Goal: Ask a question: Seek information or help from site administrators or community

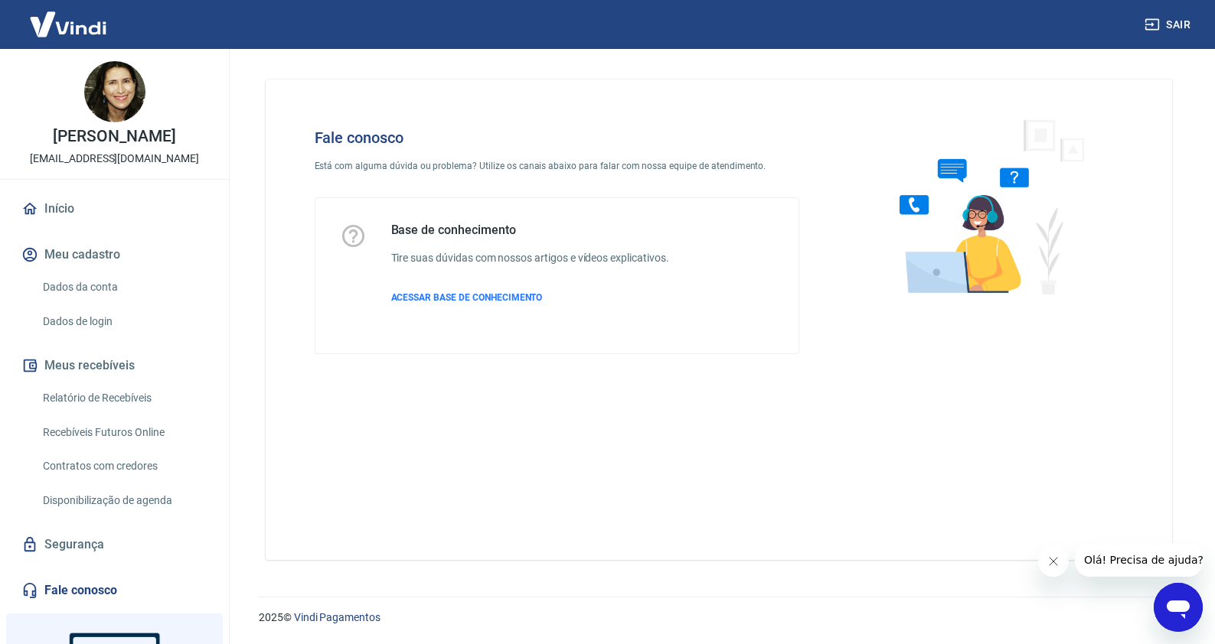
click at [1181, 601] on icon "Abrir janela de mensagens" at bounding box center [1177, 610] width 23 height 18
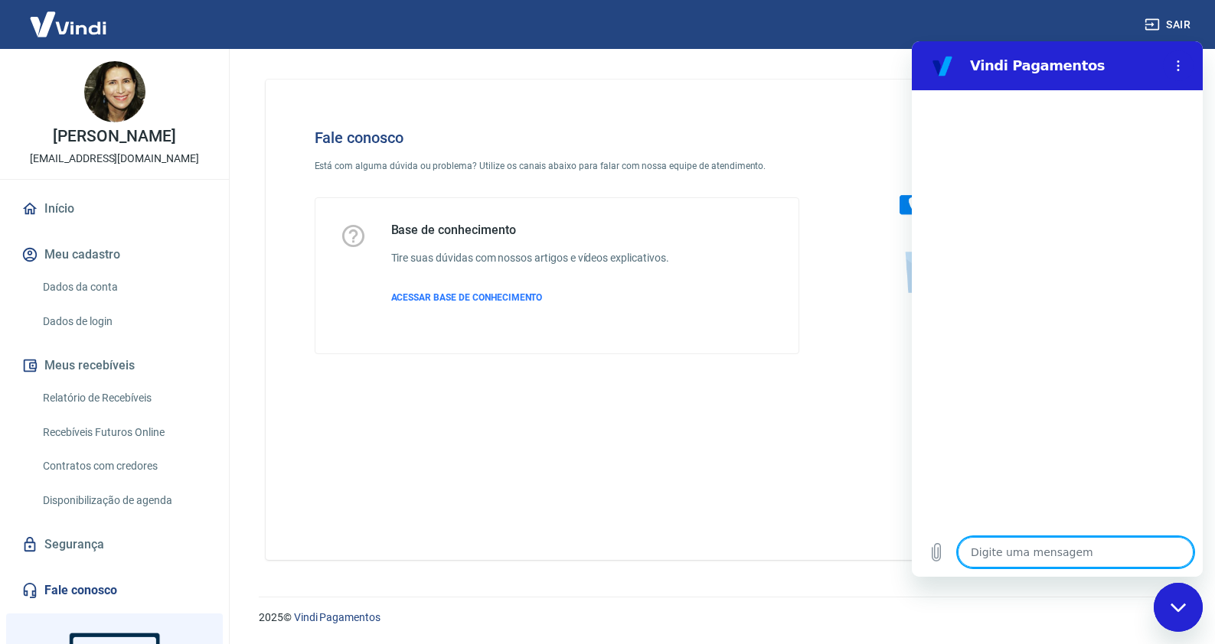
click at [1085, 548] on textarea at bounding box center [1076, 552] width 236 height 31
type textarea "N"
type textarea "x"
type textarea "N~"
type textarea "x"
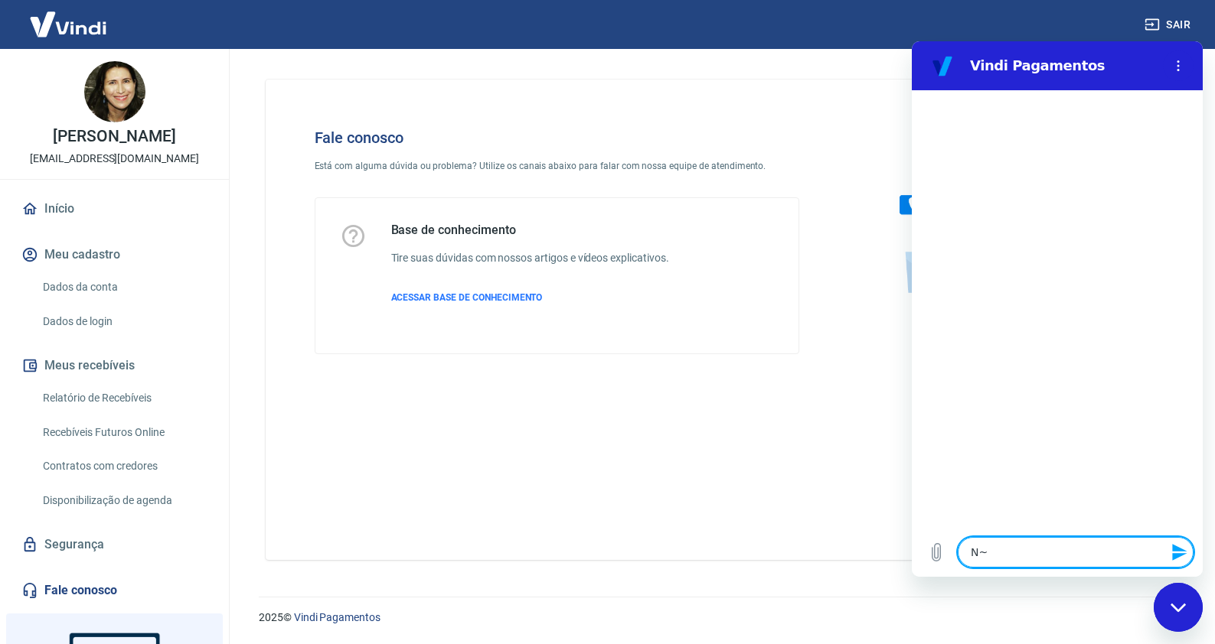
type textarea "Nã"
type textarea "x"
type textarea "Não"
type textarea "x"
type textarea "Não"
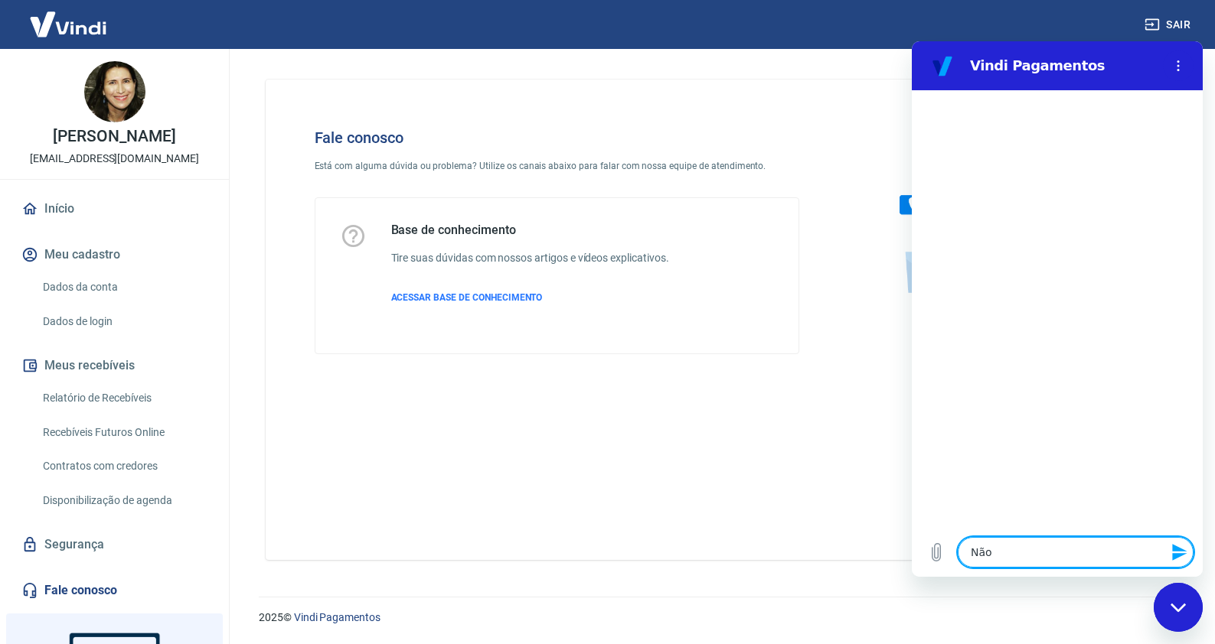
type textarea "x"
type textarea "Não e"
type textarea "x"
type textarea "Não es"
type textarea "x"
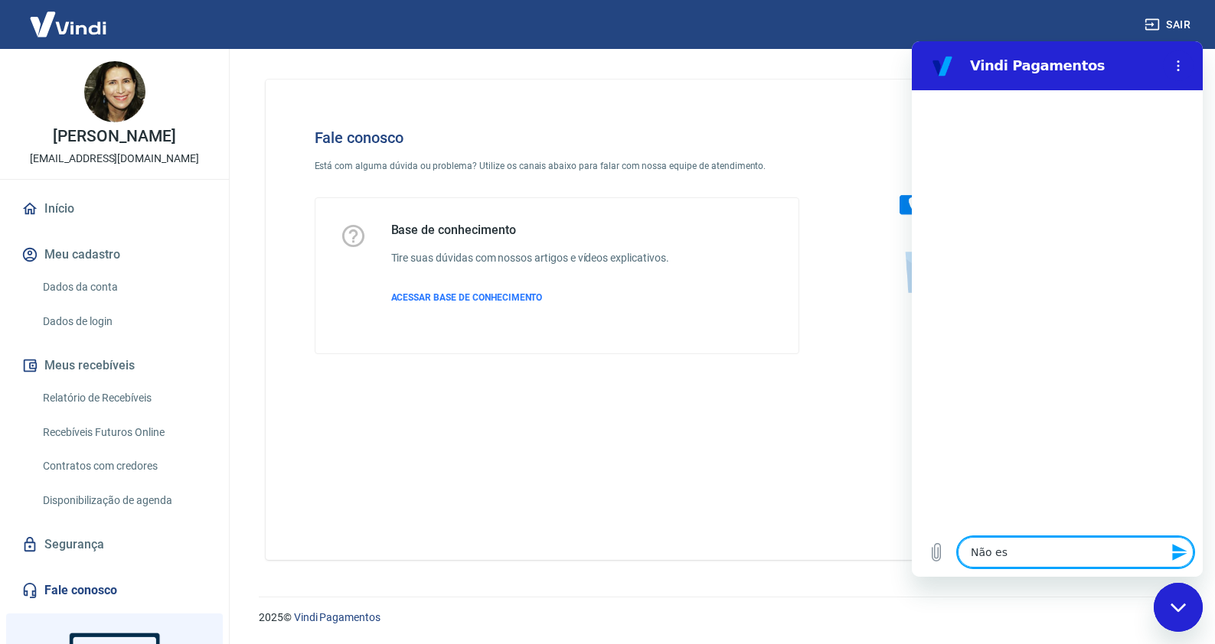
type textarea "Não est"
type textarea "x"
type textarea "Não est´"
type textarea "x"
type textarea "Não está"
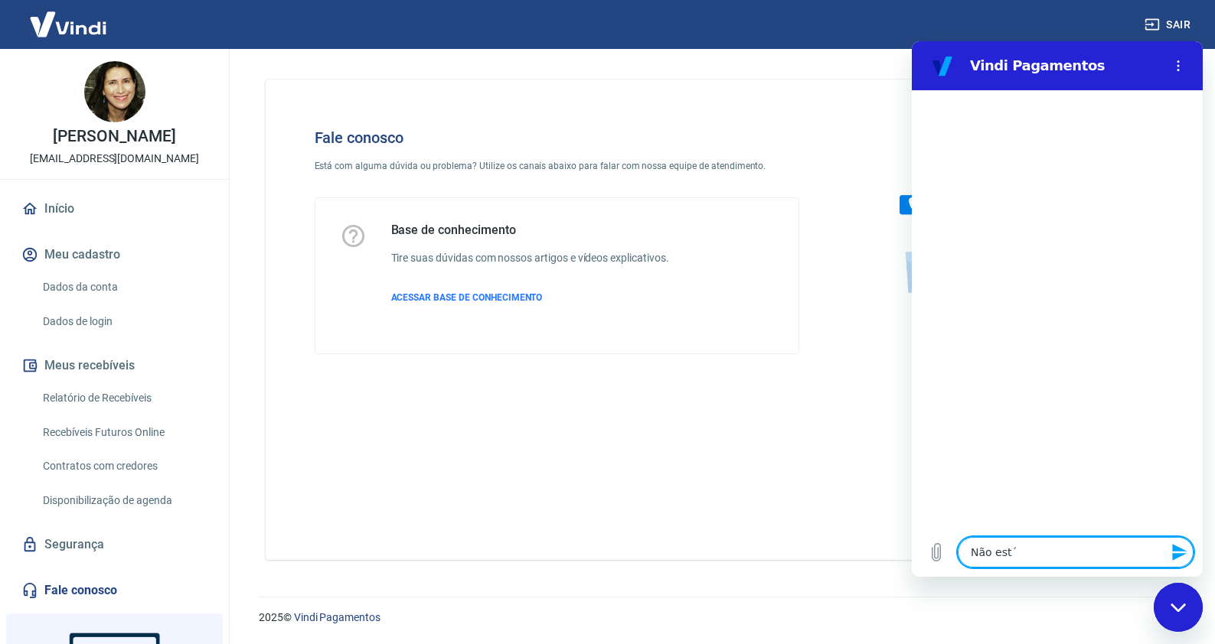
type textarea "x"
type textarea "Não está"
type textarea "x"
type textarea "Não está s"
type textarea "x"
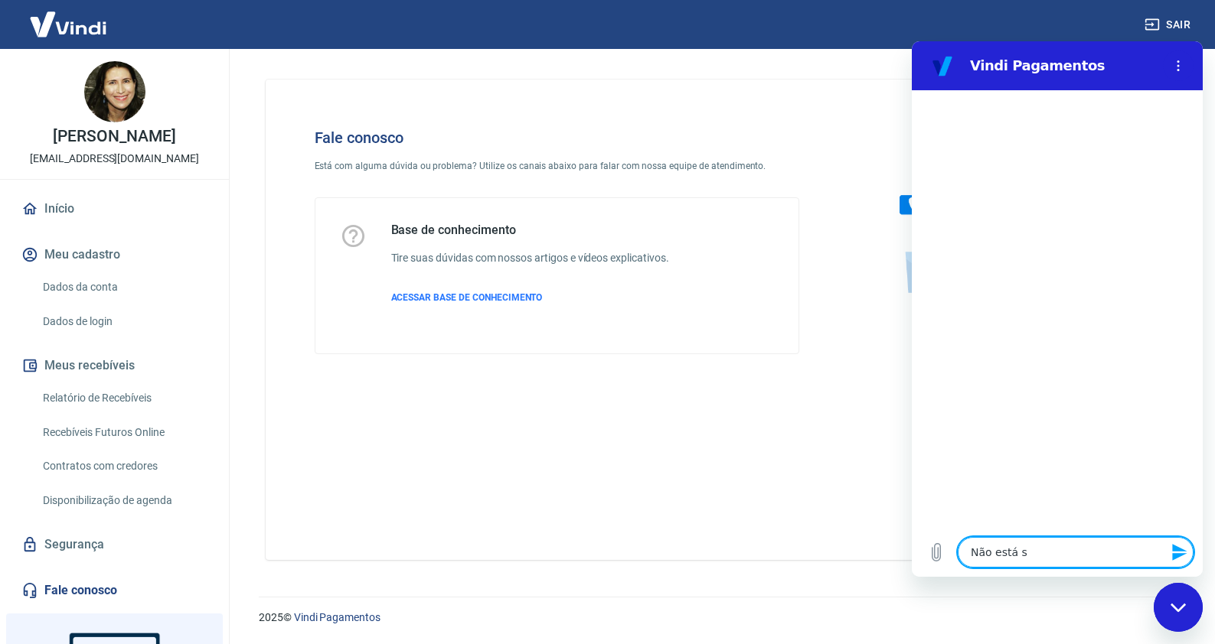
type textarea "Não está se"
type textarea "x"
type textarea "Não está sen"
type textarea "x"
type textarea "Não está send"
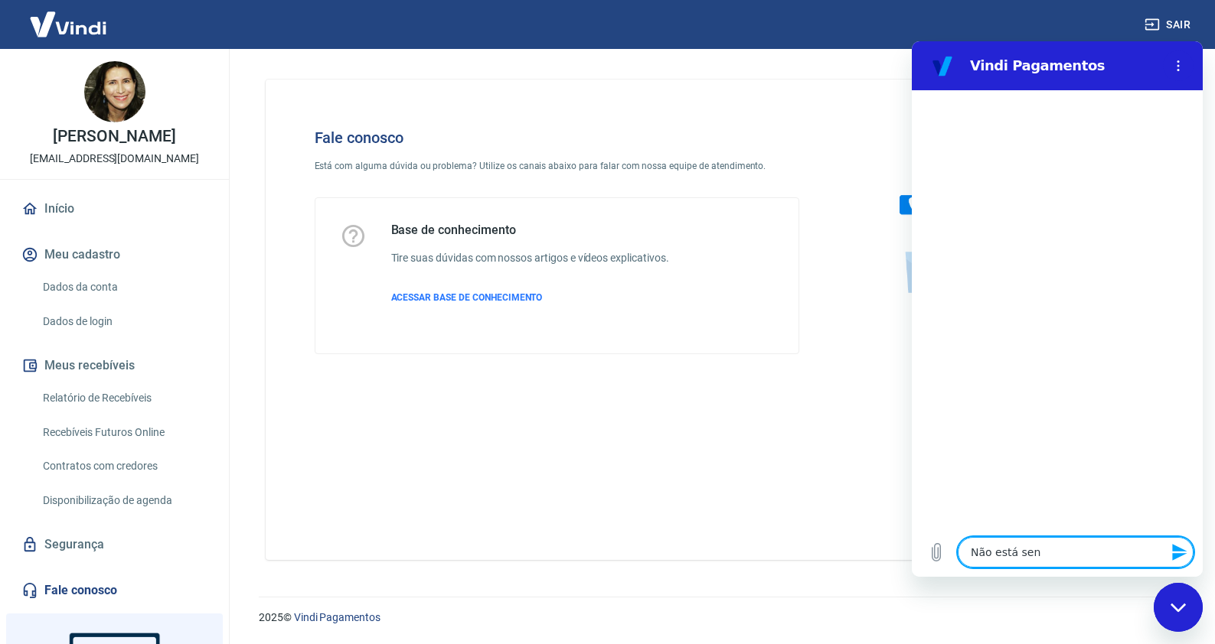
type textarea "x"
type textarea "Não está sendo"
type textarea "x"
type textarea "Não está sendo"
type textarea "x"
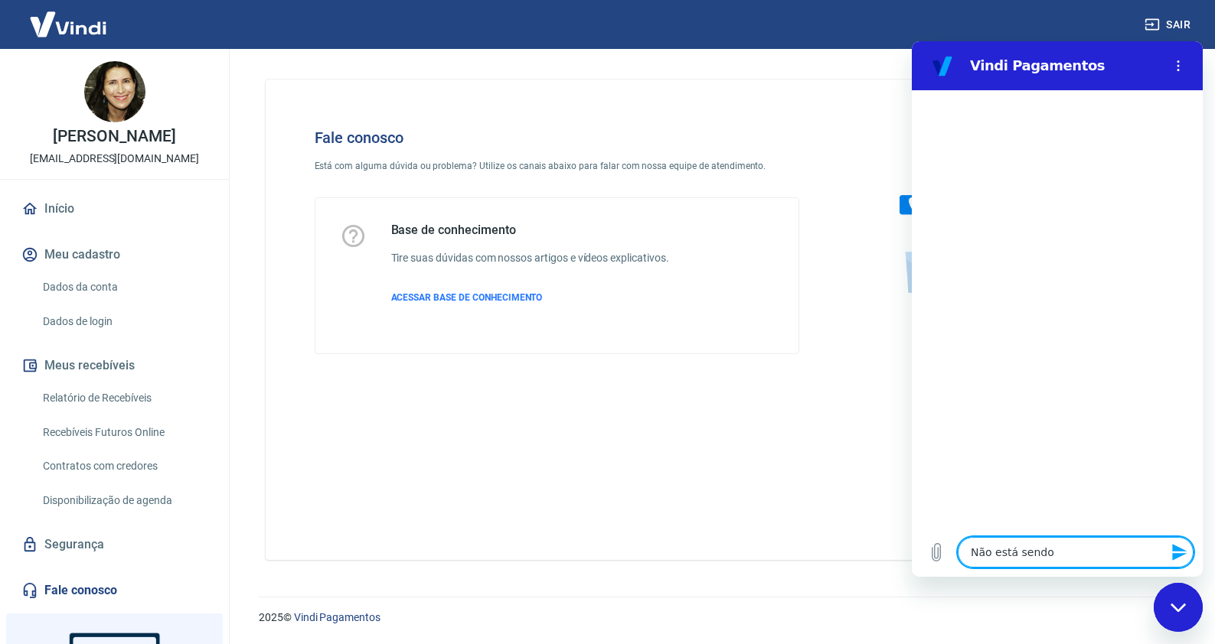
type textarea "Não está sendo p"
type textarea "x"
type textarea "Não está sendo po"
type textarea "x"
type textarea "Não está sendo pos"
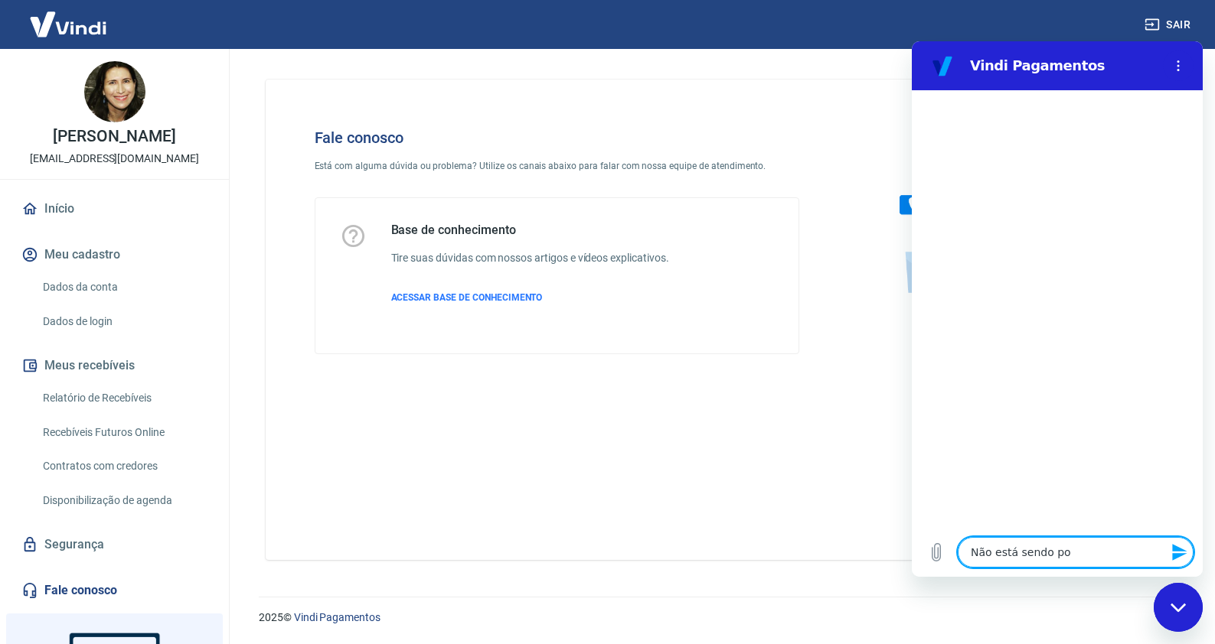
type textarea "x"
type textarea "Não está sendo poss"
type textarea "x"
type textarea "Não está sendo poss´"
type textarea "x"
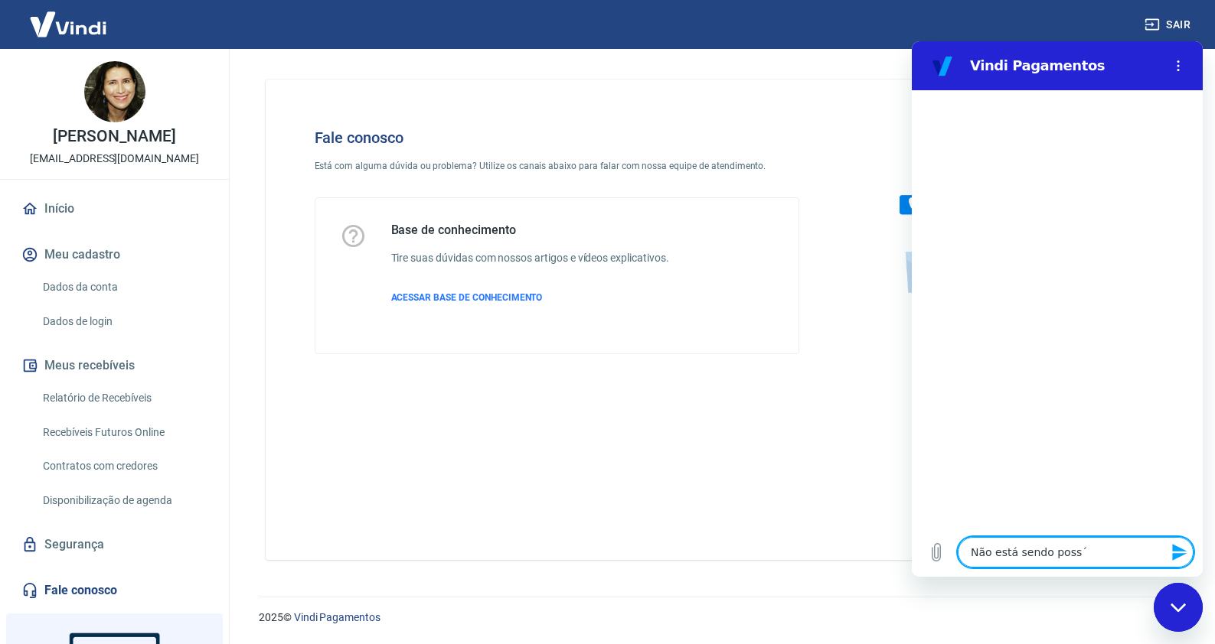
type textarea "Não está sendo possí"
type textarea "x"
type textarea "Não está sendo possív"
type textarea "x"
type textarea "Não está sendo possíve"
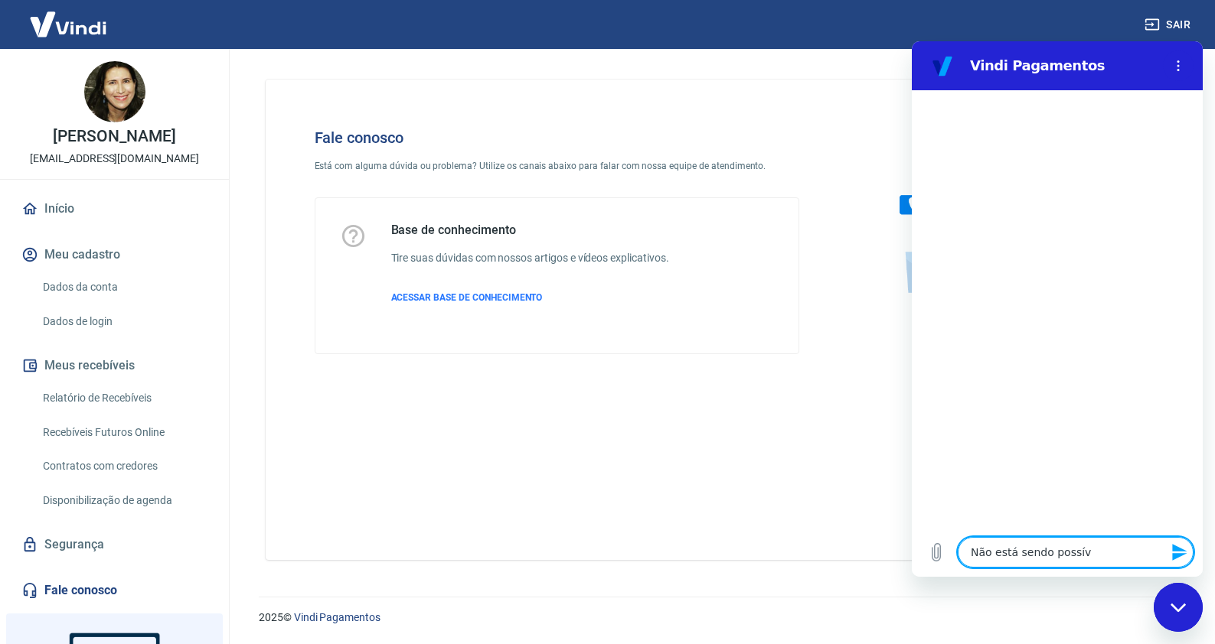
type textarea "x"
type textarea "Não está sendo possível"
type textarea "x"
type textarea "Não está sendo possível"
type textarea "x"
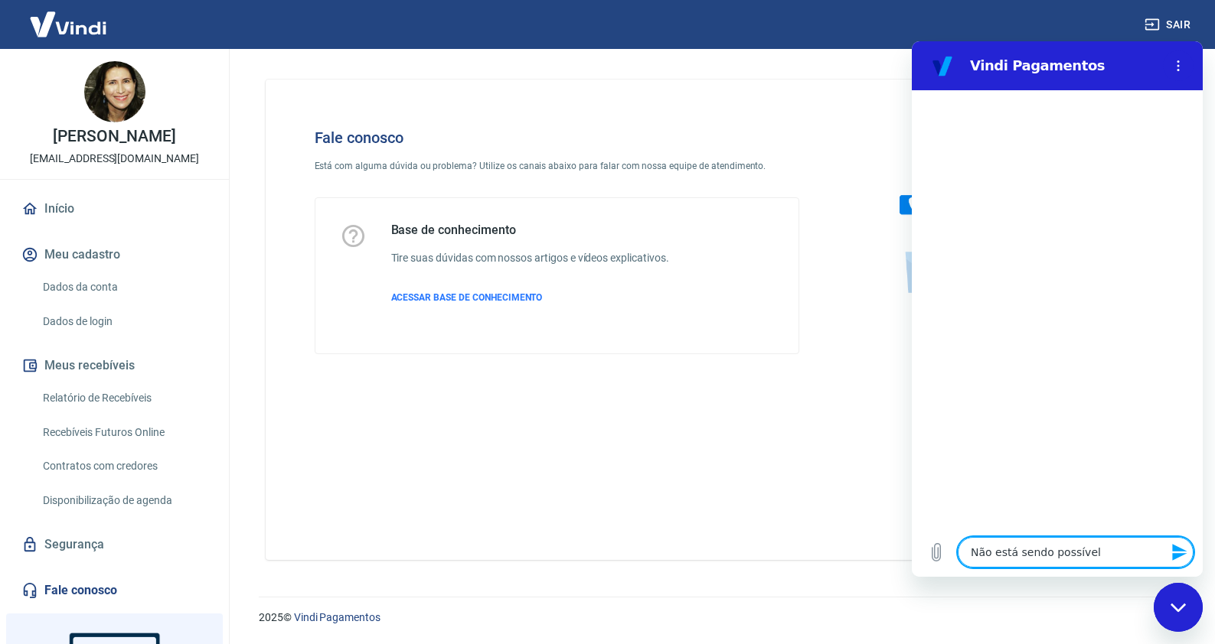
type textarea "Não está sendo possível e"
type textarea "x"
type textarea "Não está sendo possível ef"
type textarea "x"
type textarea "Não está sendo possível efe"
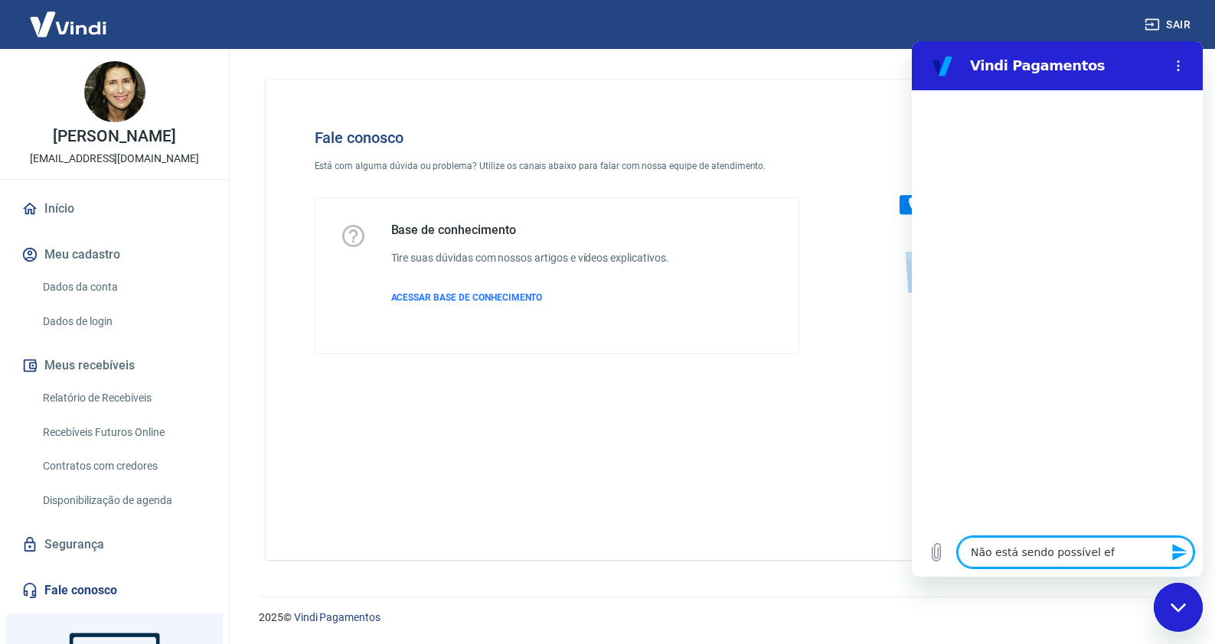
type textarea "x"
type textarea "Não está sendo possível efet"
type textarea "x"
type textarea "Não está sendo possível efetu"
type textarea "x"
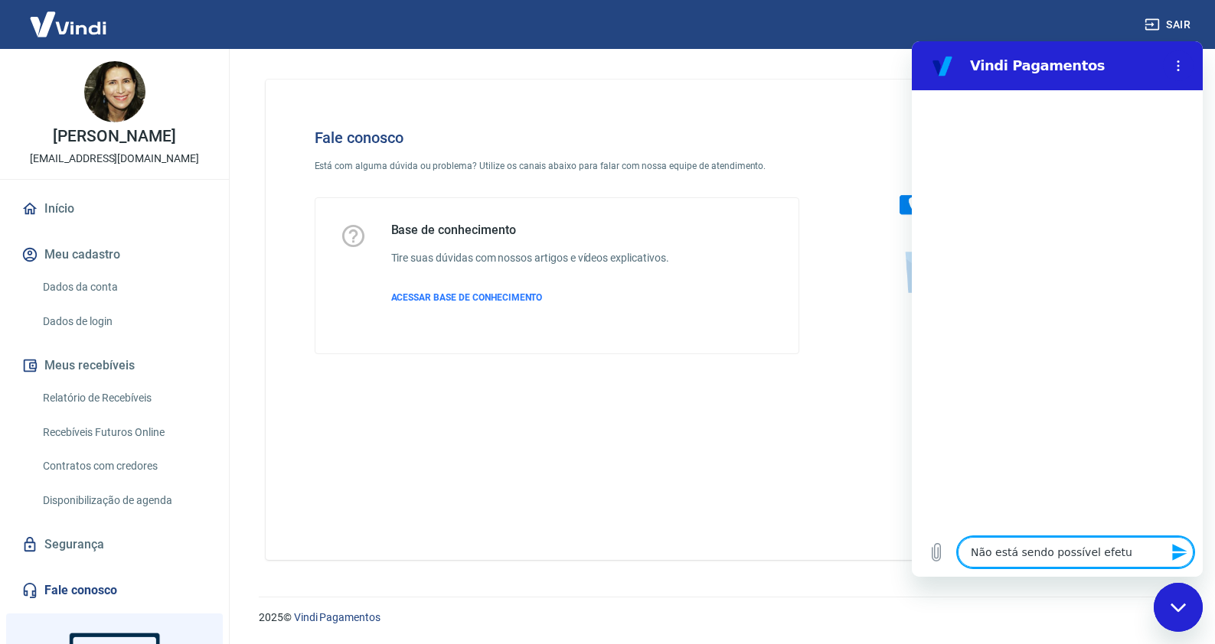
type textarea "Não está sendo possível efetua"
type textarea "x"
type textarea "Não está sendo possível efetuar"
type textarea "x"
type textarea "Não está sendo possível efetuar"
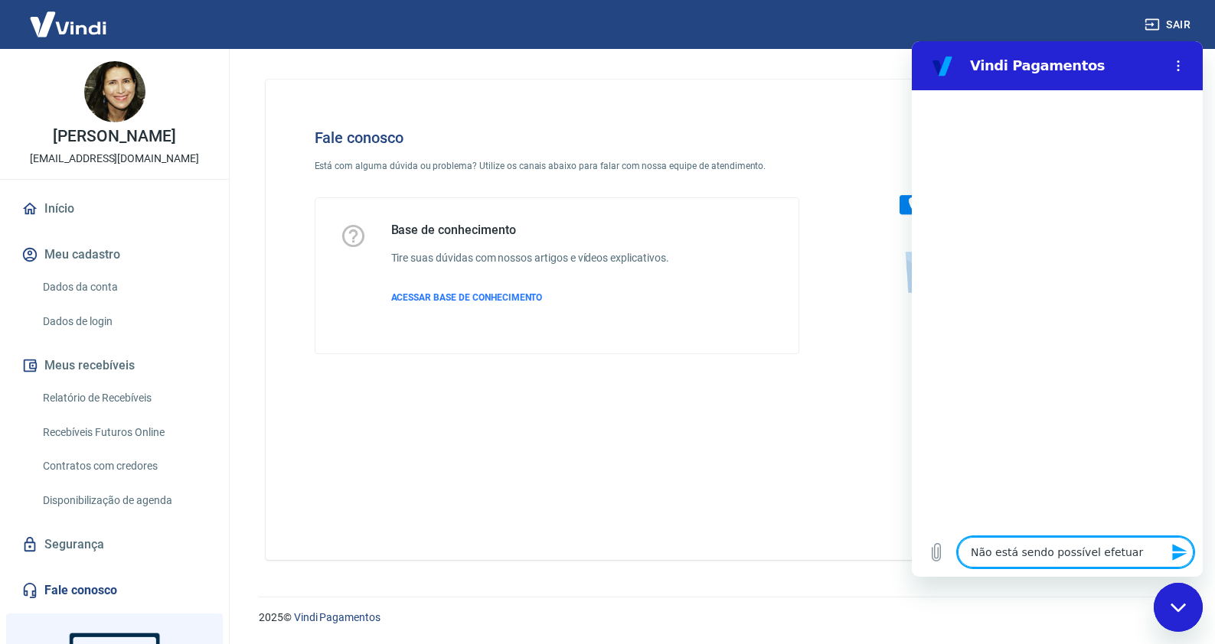
type textarea "x"
type textarea "Não está sendo possível efetuar p"
type textarea "x"
type textarea "Não está sendo possível efetuar pa"
type textarea "x"
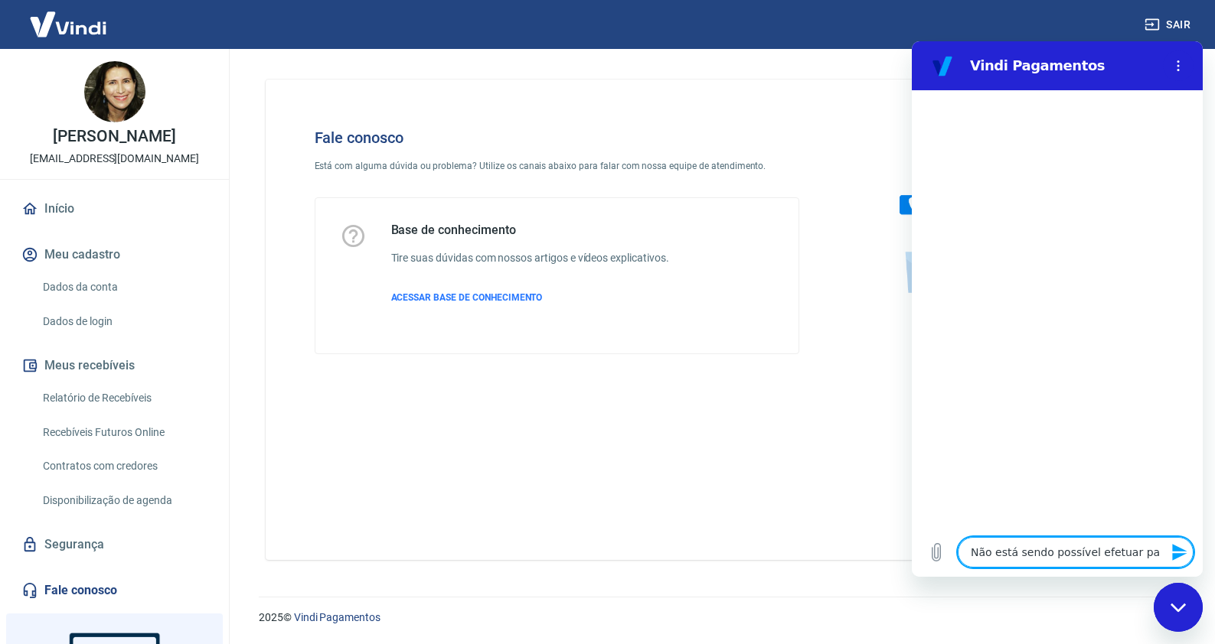
type textarea "Não está sendo possível efetuar pag"
type textarea "x"
type textarea "Não está sendo possível efetuar paga"
type textarea "x"
type textarea "Não está sendo possível efetuar pagam"
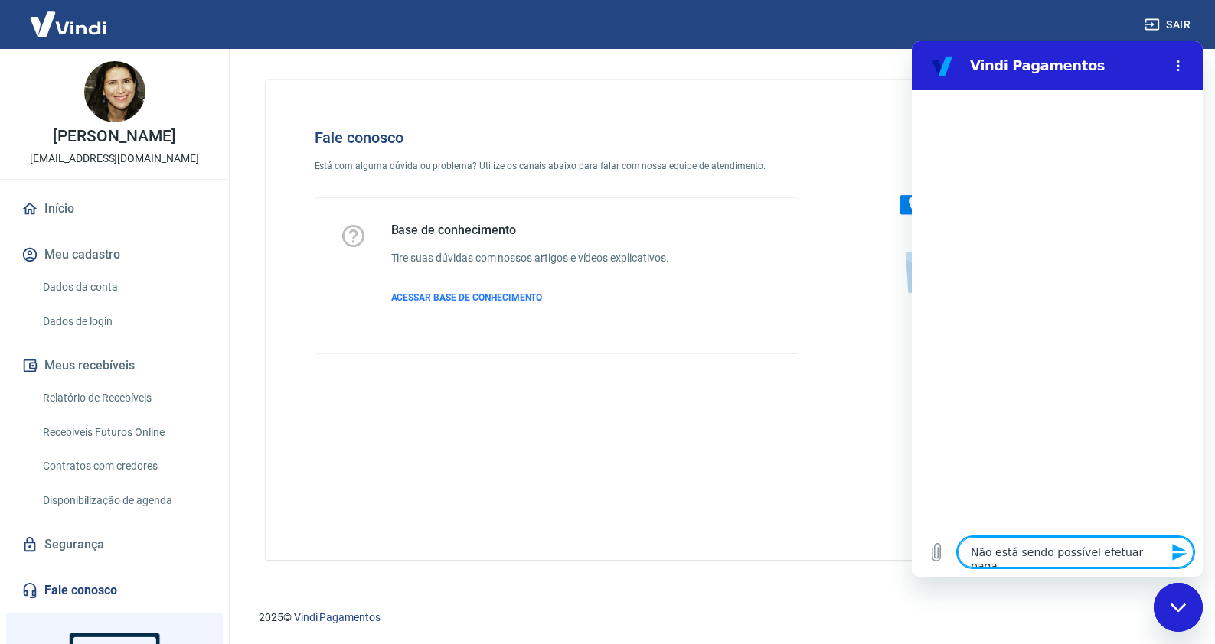
type textarea "x"
type textarea "Não está sendo possível efetuar pagame"
type textarea "x"
type textarea "Não está sendo possível efetuar pagamen"
type textarea "x"
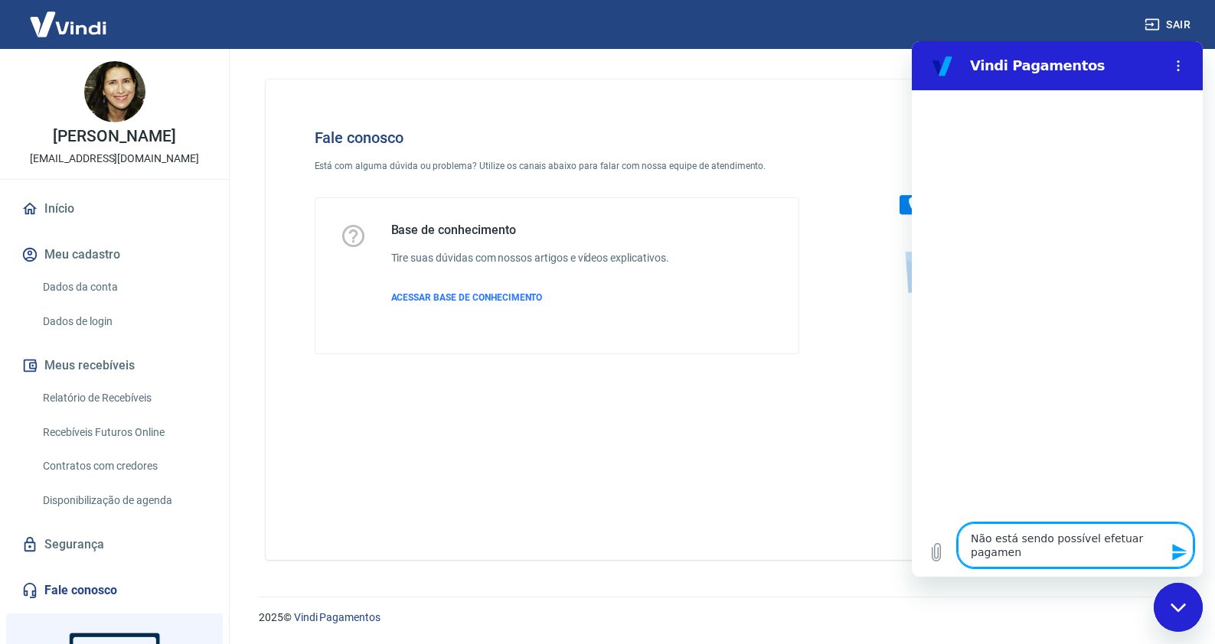
type textarea "Não está sendo possível efetuar pagament"
type textarea "x"
type textarea "Não está sendo possível efetuar pagamento"
type textarea "x"
type textarea "Não está sendo possível efetuar pagamentos"
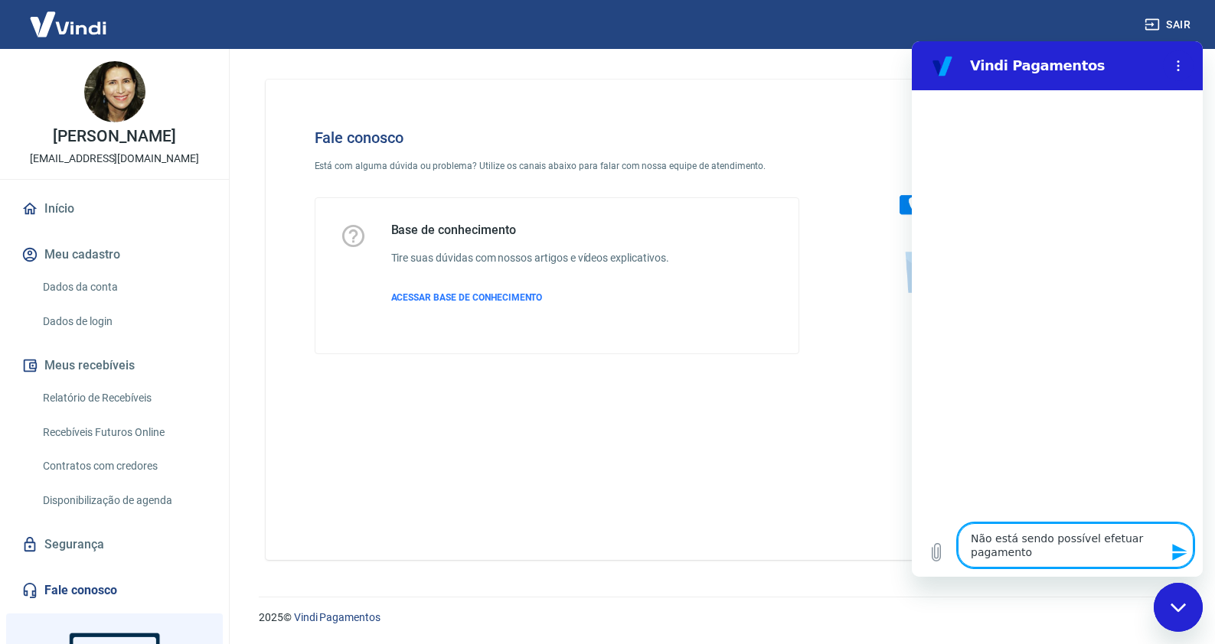
type textarea "x"
type textarea "Não está sendo possível efetuar pagamentos"
type textarea "x"
type textarea "Não está sendo possível efetuar pagamentos c"
type textarea "x"
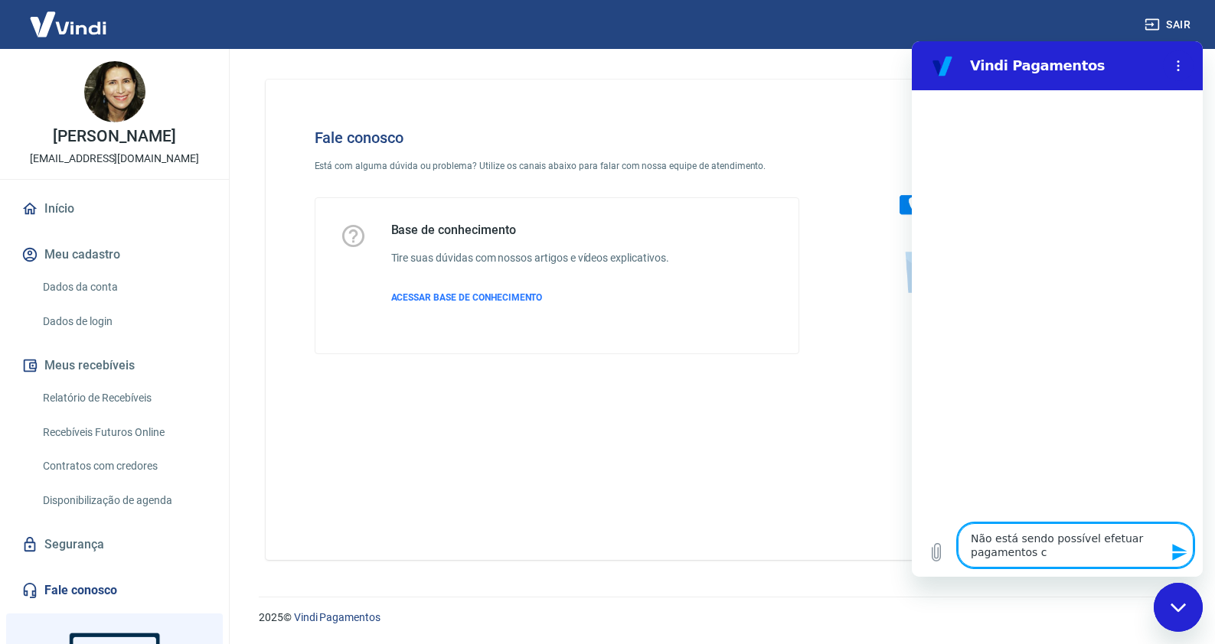
type textarea "Não está sendo possível efetuar pagamentos co"
type textarea "x"
type textarea "Não está sendo possível efetuar pagamentos com"
type textarea "x"
type textarea "Não está sendo possível efetuar pagamentos com"
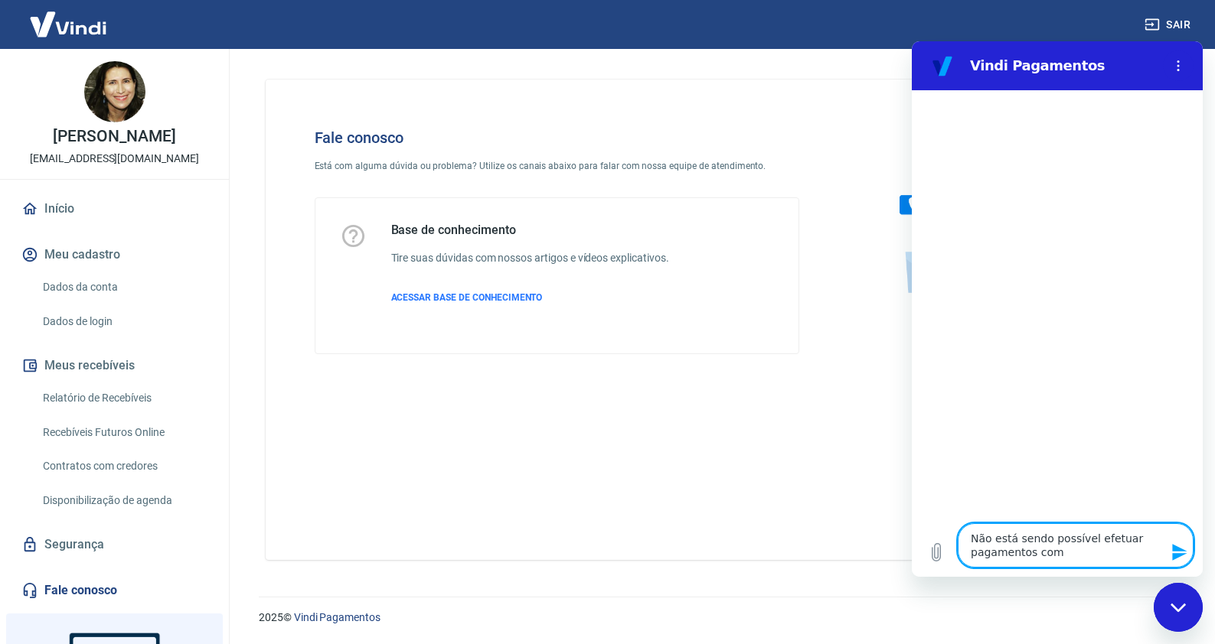
type textarea "x"
type textarea "Não está sendo possível efetuar pagamentos com c"
type textarea "x"
type textarea "Não está sendo possível efetuar pagamentos com ca"
type textarea "x"
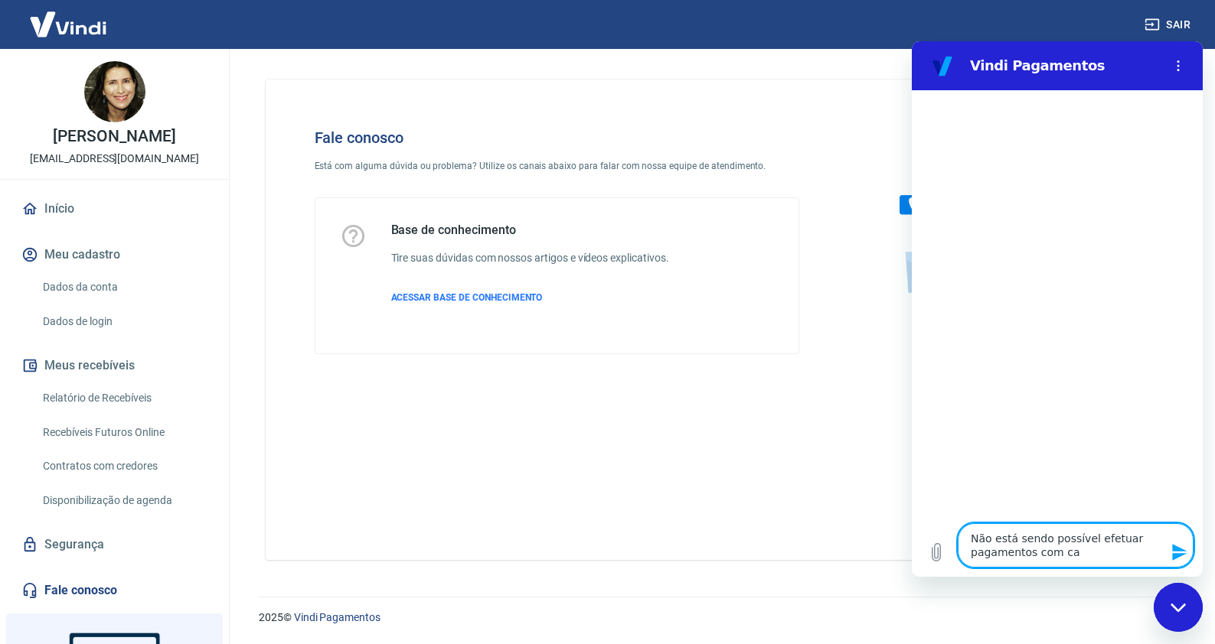
type textarea "Não está sendo possível efetuar pagamentos com car"
type textarea "x"
type textarea "Não está sendo possível efetuar pagamentos com cart"
type textarea "x"
type textarea "Não está sendo possível efetuar pagamentos com cart~"
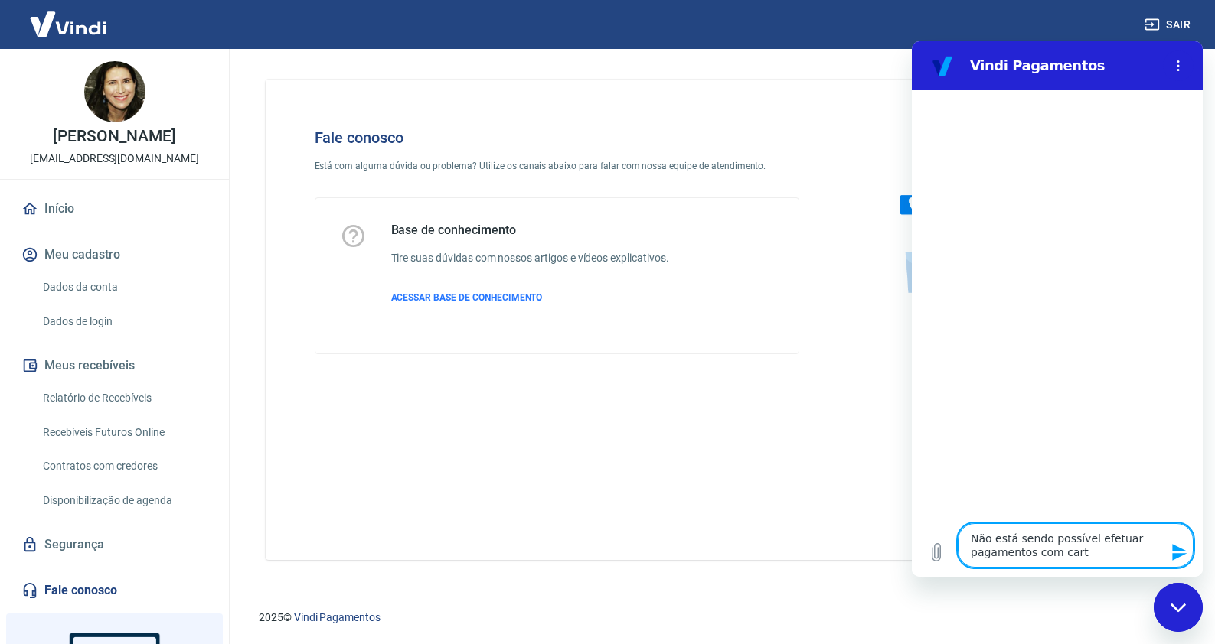
type textarea "x"
type textarea "Não está sendo possível efetuar pagamentos com cartõ"
type textarea "x"
type textarea "Não está sendo possível efetuar pagamentos com cartõ"
type textarea "x"
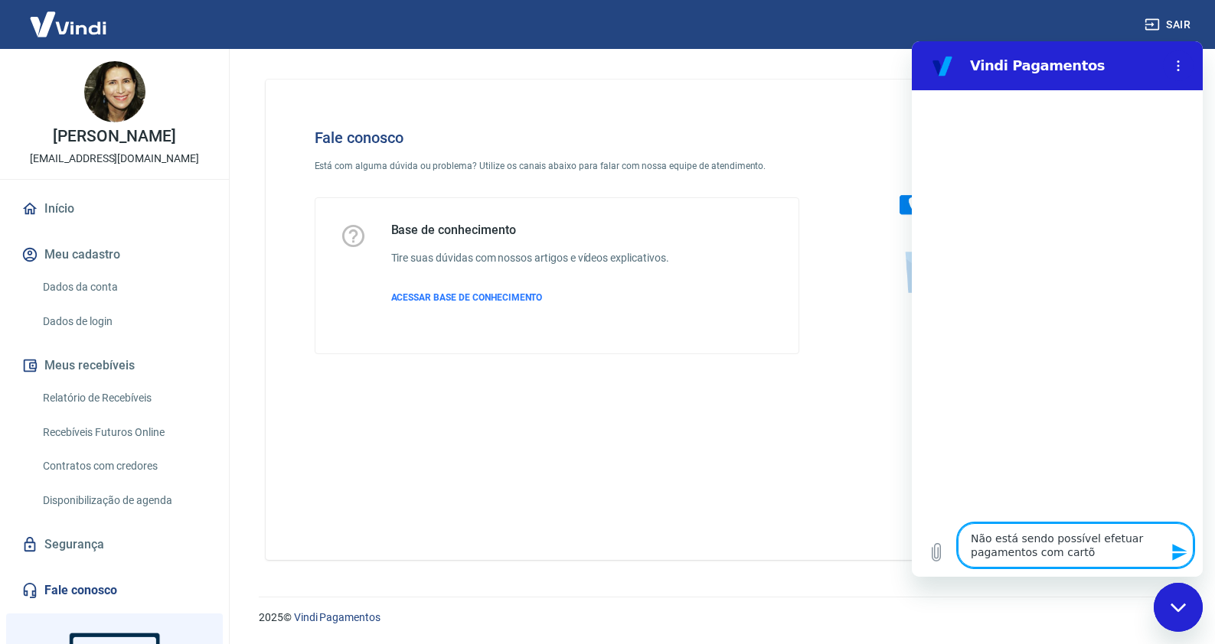
type textarea "Não está sendo possível efetuar pagamentos com cartõ p"
type textarea "x"
type textarea "Não está sendo possível efetuar pagamentos com cartõ pe"
type textarea "x"
type textarea "Não está sendo possível efetuar pagamentos com cartõ pel"
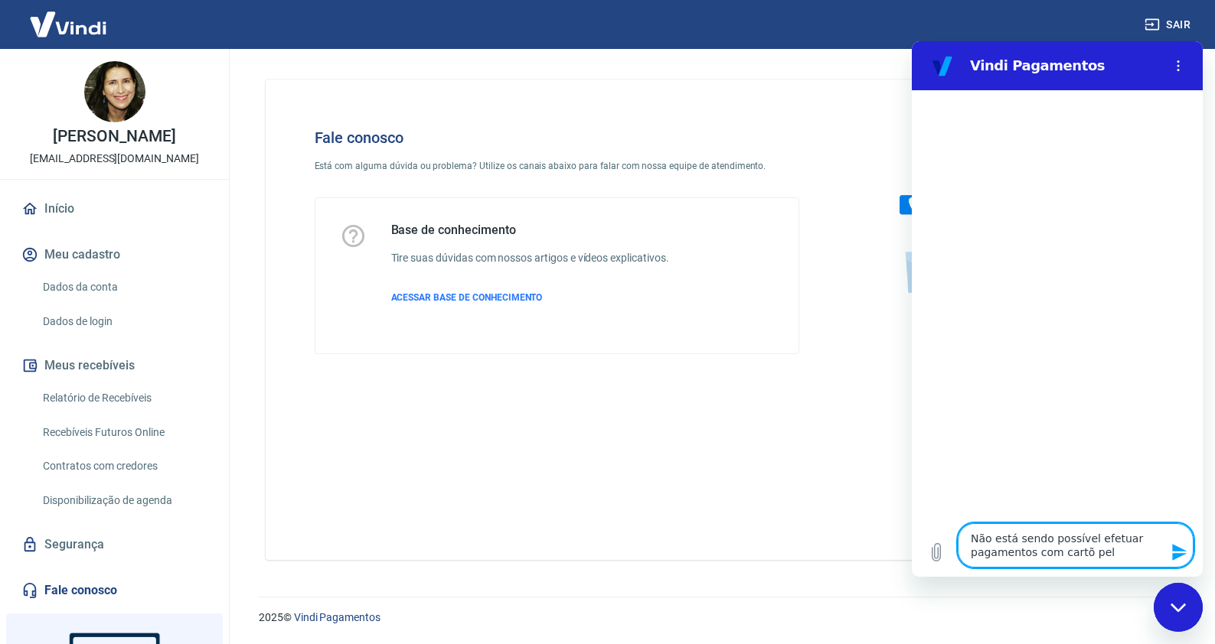
type textarea "x"
type textarea "Não está sendo possível efetuar pagamentos com cartõ pelo"
type textarea "x"
type textarea "Não está sendo possível efetuar pagamentos com cartõ pelo"
type textarea "x"
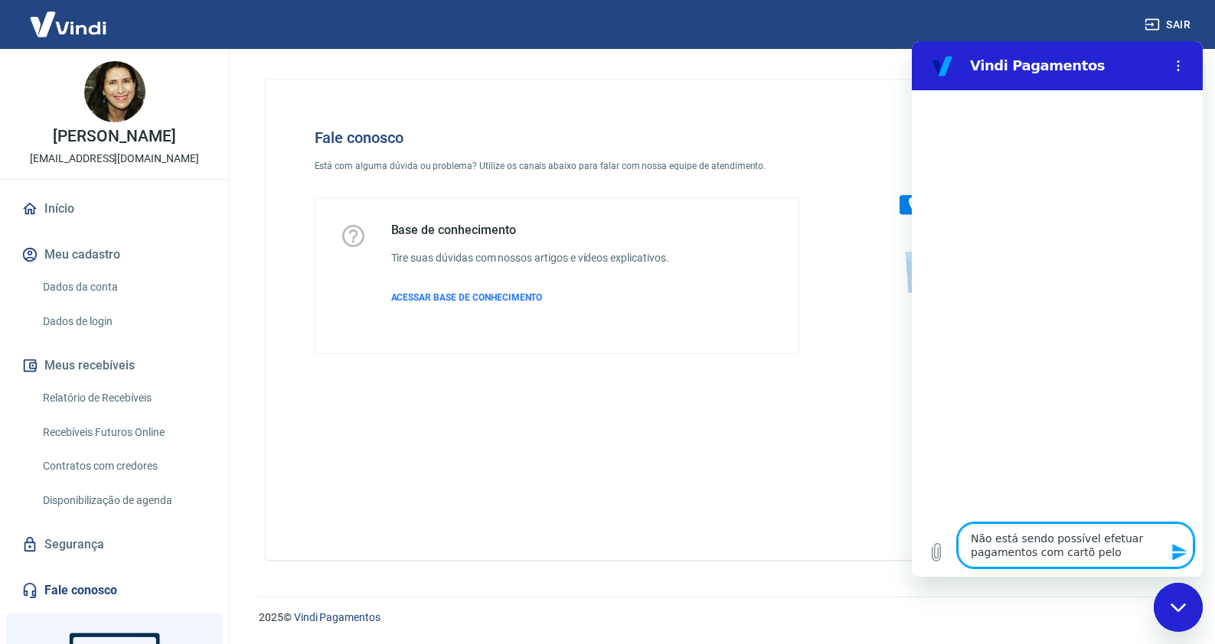
type textarea "Não está sendo possível efetuar pagamentos com cartõ pelo m"
type textarea "x"
type textarea "Não está sendo possível efetuar pagamentos com cartõ pelo me"
type textarea "x"
type textarea "Não está sendo possível efetuar pagamentos com cartõ pelo meu"
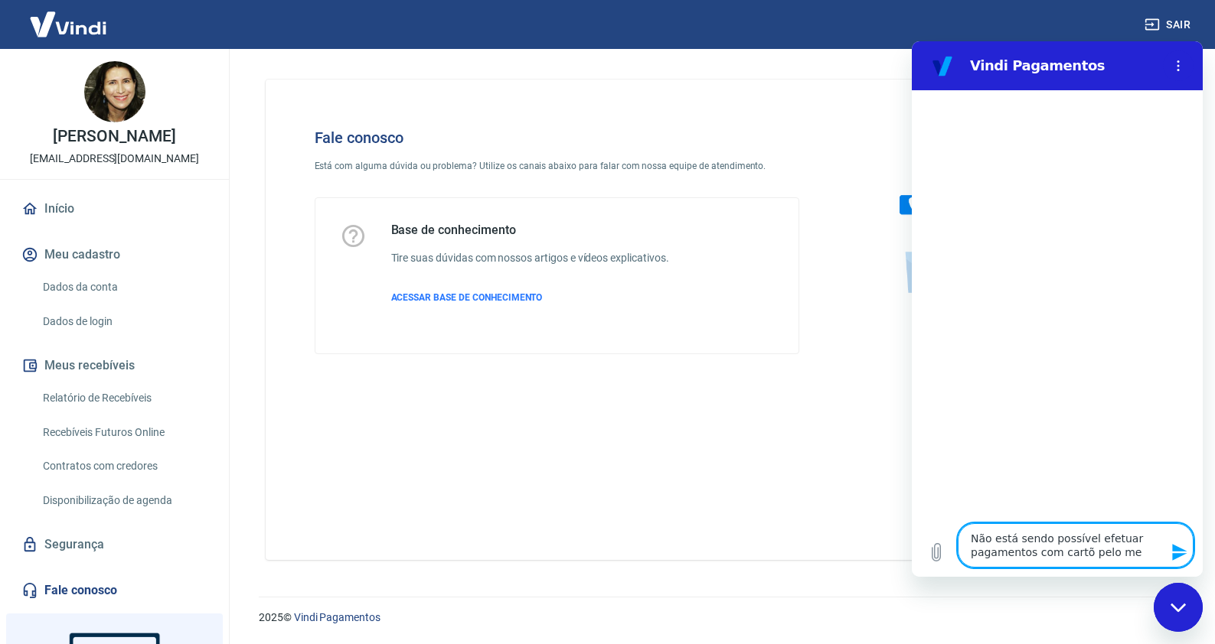
type textarea "x"
type textarea "Não está sendo possível efetuar pagamentos com cartõ pelo meu"
type textarea "x"
type textarea "Não está sendo possível efetuar pagamentos com cartõ pelo meu s"
type textarea "x"
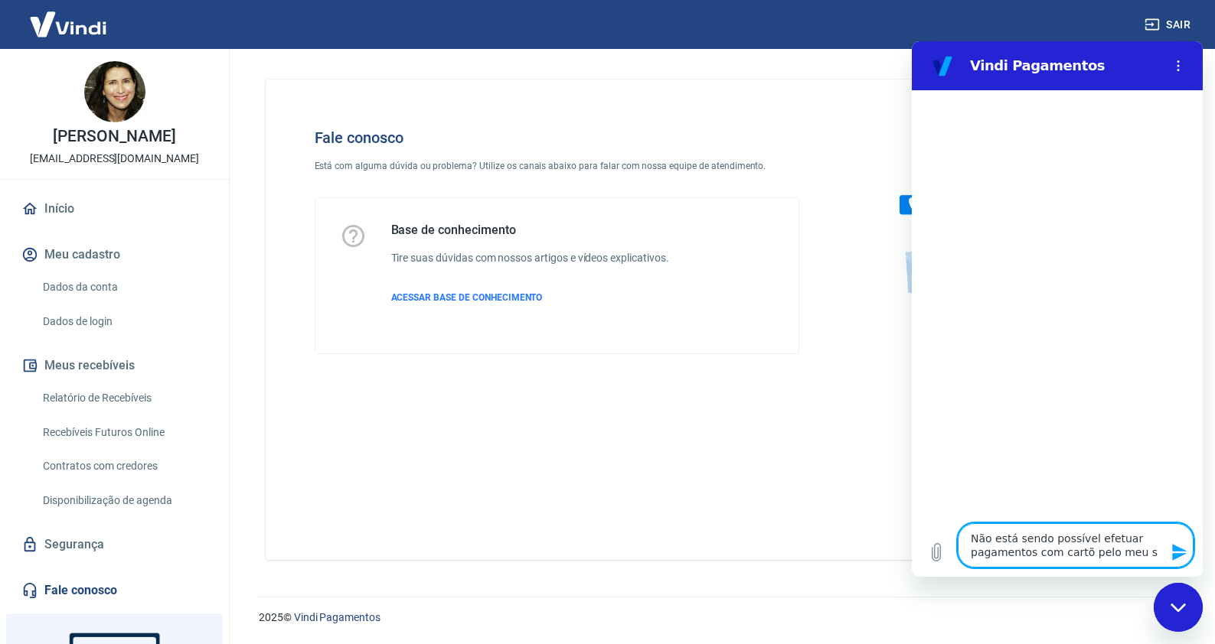
type textarea "Não está sendo possível efetuar pagamentos com cartõ pelo meu si"
type textarea "x"
type textarea "Não está sendo possível efetuar pagamentos com cartõ pelo meu sit"
type textarea "x"
type textarea "Não está sendo possível efetuar pagamentos com cartõ pelo meu site"
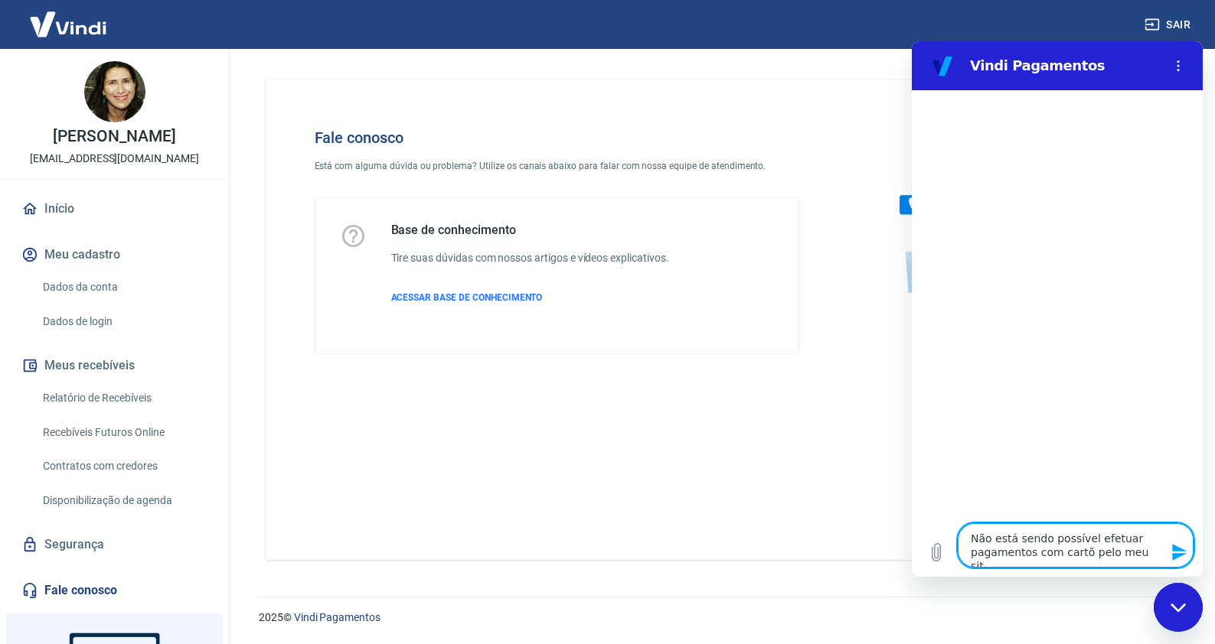
type textarea "x"
type textarea "Não está sendo possível efetuar pagamentos com cartõ pelo meu site"
type textarea "x"
type textarea "Não está sendo possível efetuar pagamentos com cartõ pelo meu site e"
type textarea "x"
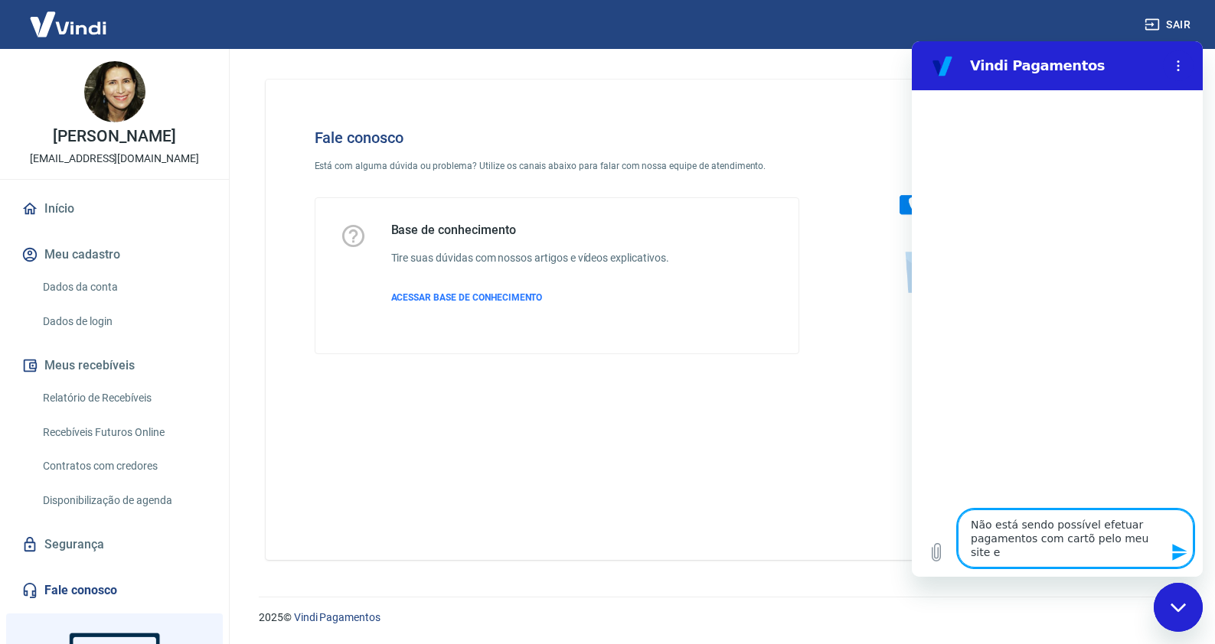
type textarea "Não está sendo possível efetuar pagamentos com cartõ pelo meu site e"
type textarea "x"
type textarea "Não está sendo possível efetuar pagamentos com cartõ pelo meu site e v"
type textarea "x"
type textarea "Não está sendo possível efetuar pagamentos com cartõ pelo meu site e vo"
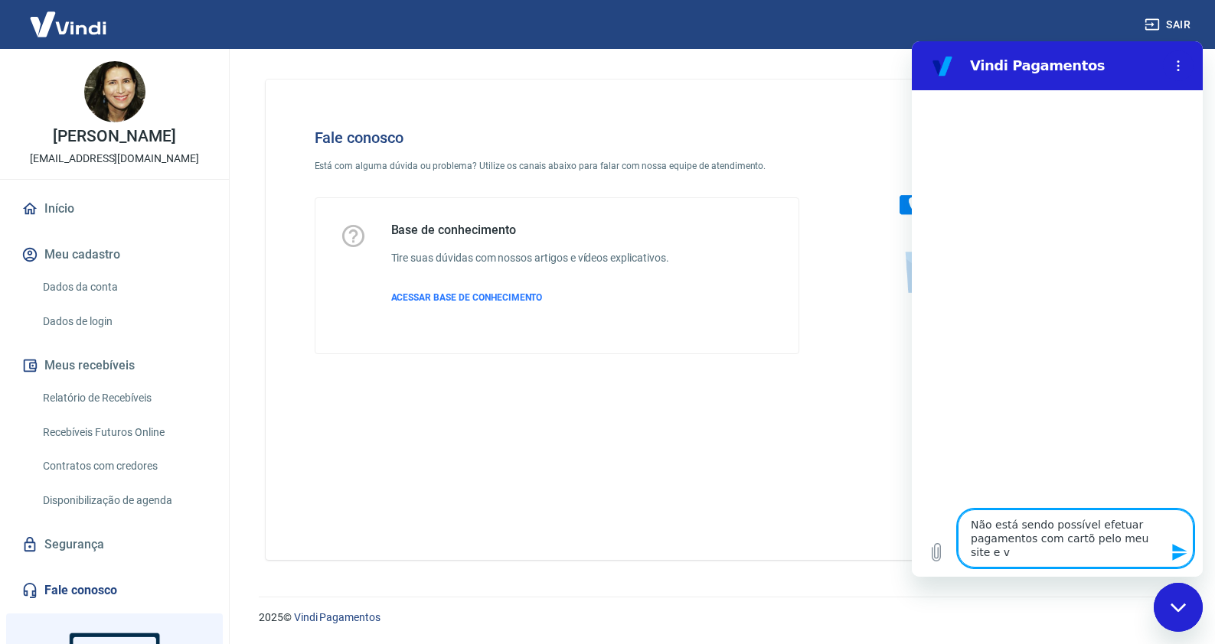
type textarea "x"
type textarea "Não está sendo possível efetuar pagamentos com cartõ pelo meu site e voc"
type textarea "x"
type textarea "Não está sendo possível efetuar pagamentos com cartõ pelo meu site e voc^"
type textarea "x"
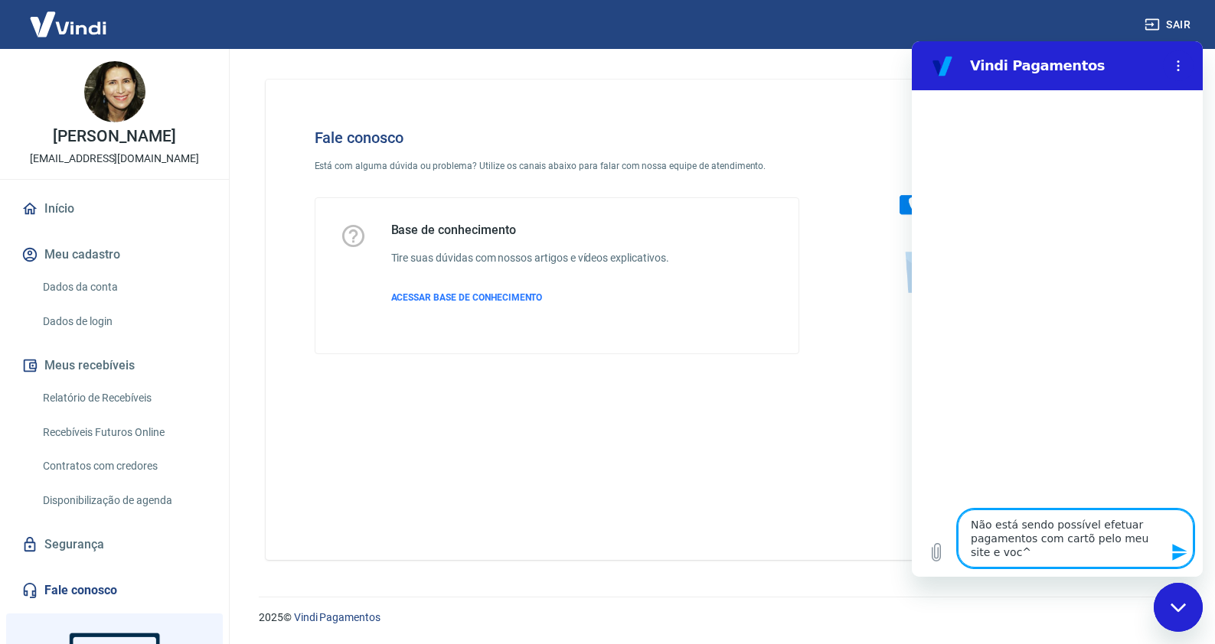
type textarea "Não está sendo possível efetuar pagamentos com cartõ pelo meu site e você"
type textarea "x"
type textarea "Não está sendo possível efetuar pagamentos com cartõ pelo meu site e vocês"
type textarea "x"
type textarea "Não está sendo possível efetuar pagamentos com cartõ pelo meu site e vocês"
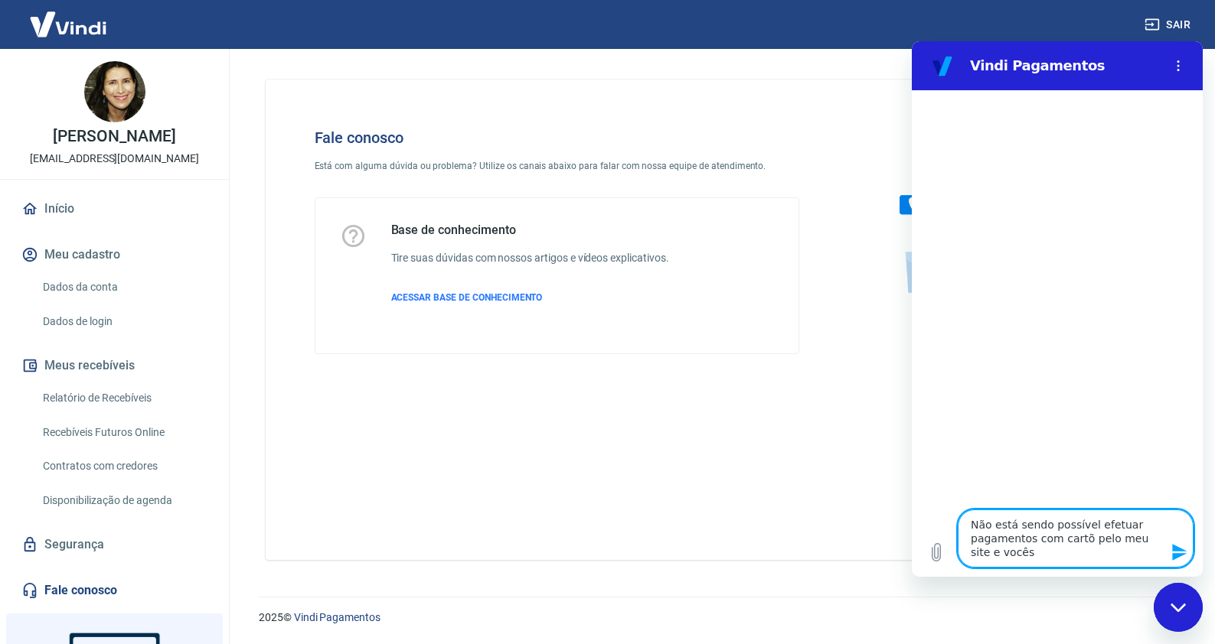
type textarea "x"
type textarea "Não está sendo possível efetuar pagamentos com cartõ pelo meu site e vocês s"
type textarea "x"
type textarea "Não está sendo possível efetuar pagamentos com cartõ pelo meu site e vocês s~"
type textarea "x"
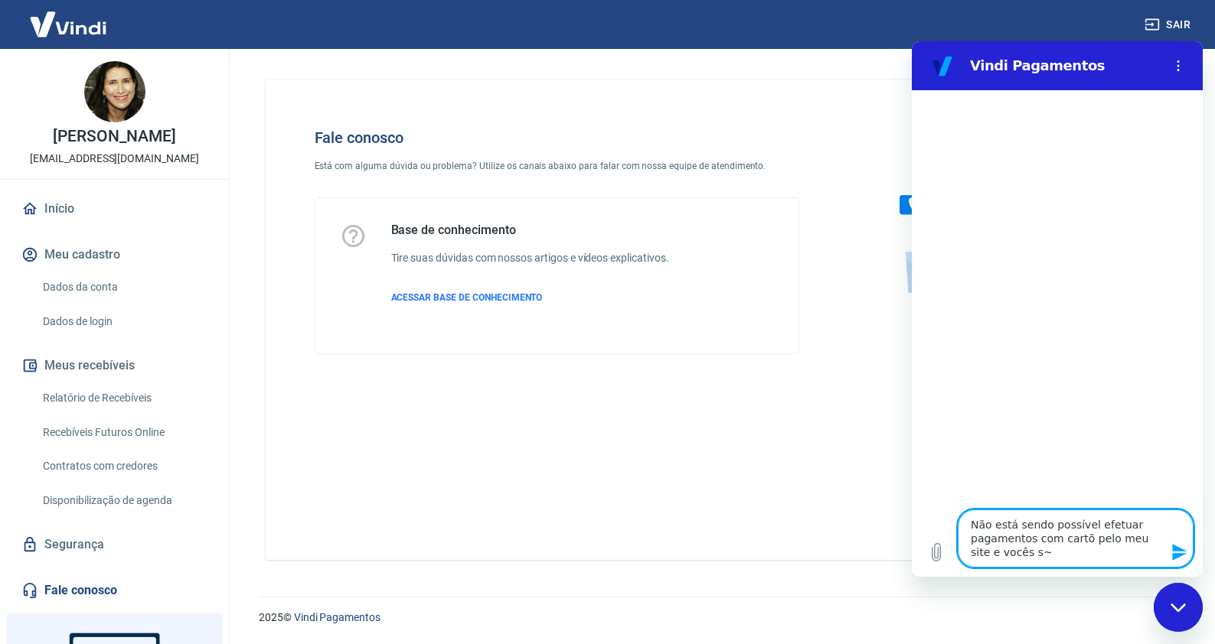
type textarea "Não está sendo possível efetuar pagamentos com cartõ pelo meu site e vocês sã"
type textarea "x"
type textarea "Não está sendo possível efetuar pagamentos com cartõ pelo meu site e vocês são"
type textarea "x"
type textarea "Não está sendo possível efetuar pagamentos com cartõ pelo meu site e vocês são"
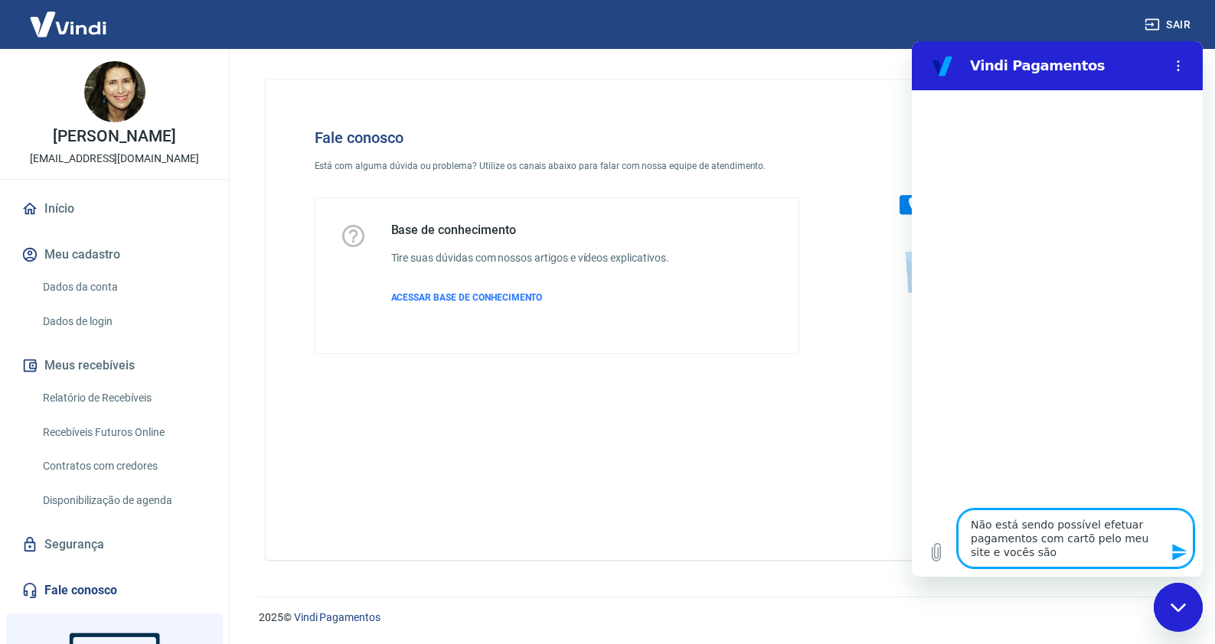
type textarea "x"
type textarea "Não está sendo possível efetuar pagamentos com cartõ pelo meu site e vocês são o"
type textarea "x"
type textarea "Não está sendo possível efetuar pagamentos com cartõ pelo meu site e vocês são …"
type textarea "x"
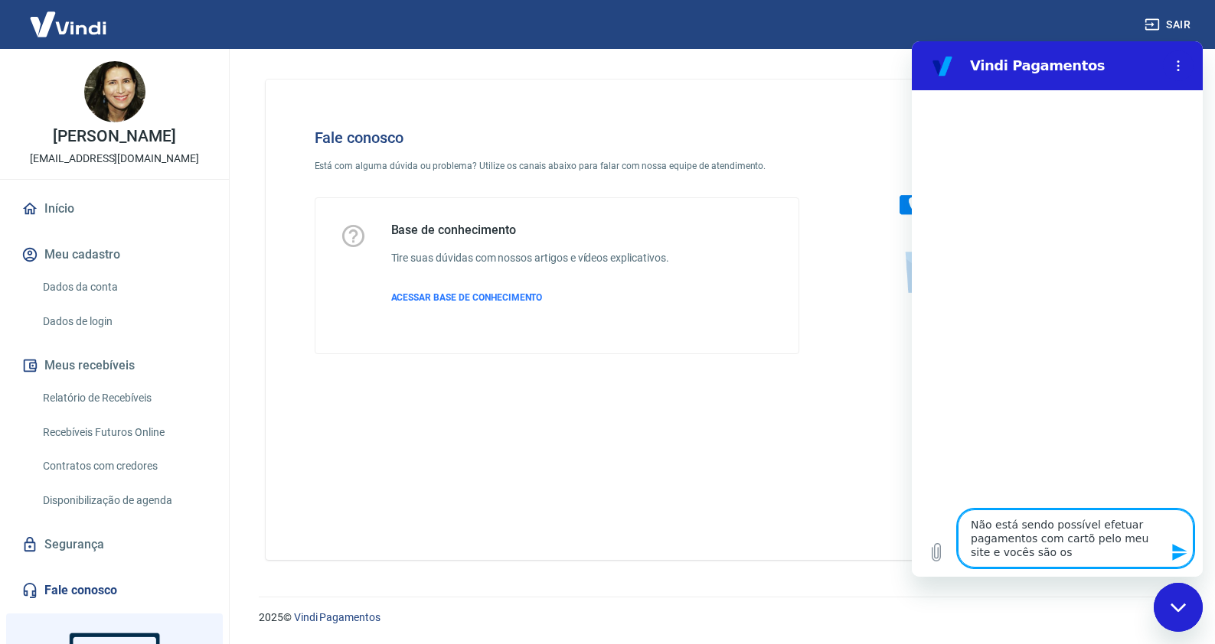
click at [1082, 537] on textarea "Não está sendo possível efetuar pagamentos com cartõ pelo meu site e vocês são …" at bounding box center [1076, 539] width 236 height 58
type textarea "Não está sendo possível efetuar pagamentos com cart pelo meu site e vocês são os"
type textarea "x"
type textarea "Não está sendo possível efetuar pagamentos com cart~ pelo meu site e vocês são …"
type textarea "x"
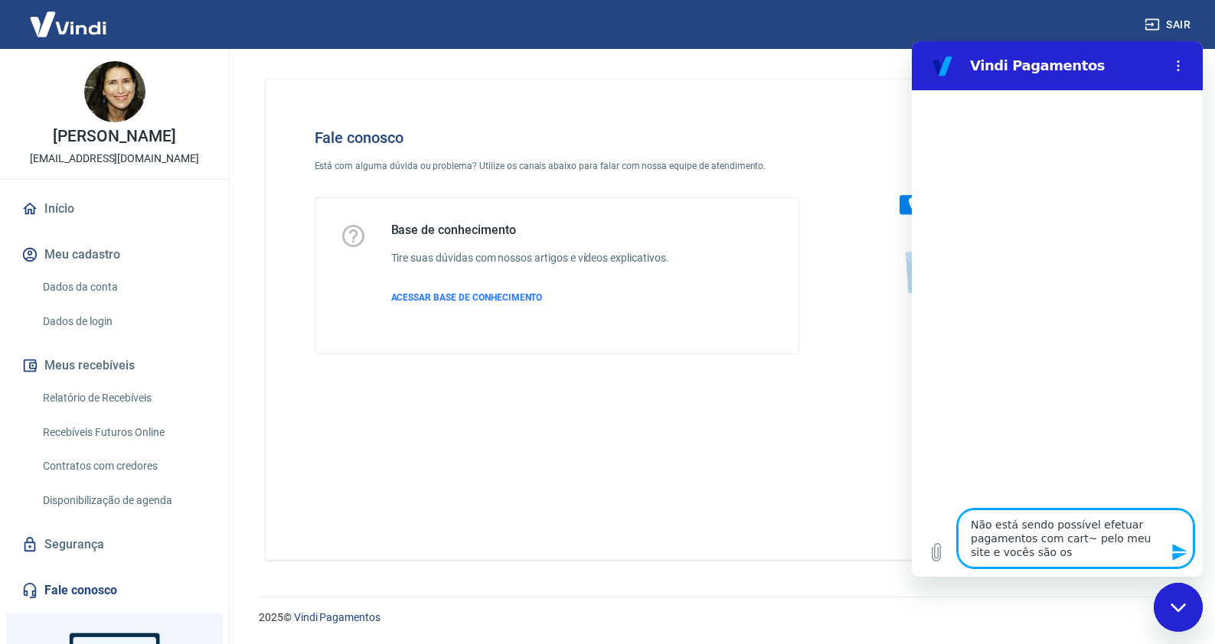
type textarea "Não está sendo possível efetuar pagamentos com cartã pelo meu site e vocês são …"
type textarea "x"
type textarea "Não está sendo possível efetuar pagamentos com cartão pelo meu site e vocês são…"
type textarea "x"
drag, startPoint x: 1046, startPoint y: 553, endPoint x: 980, endPoint y: 556, distance: 65.9
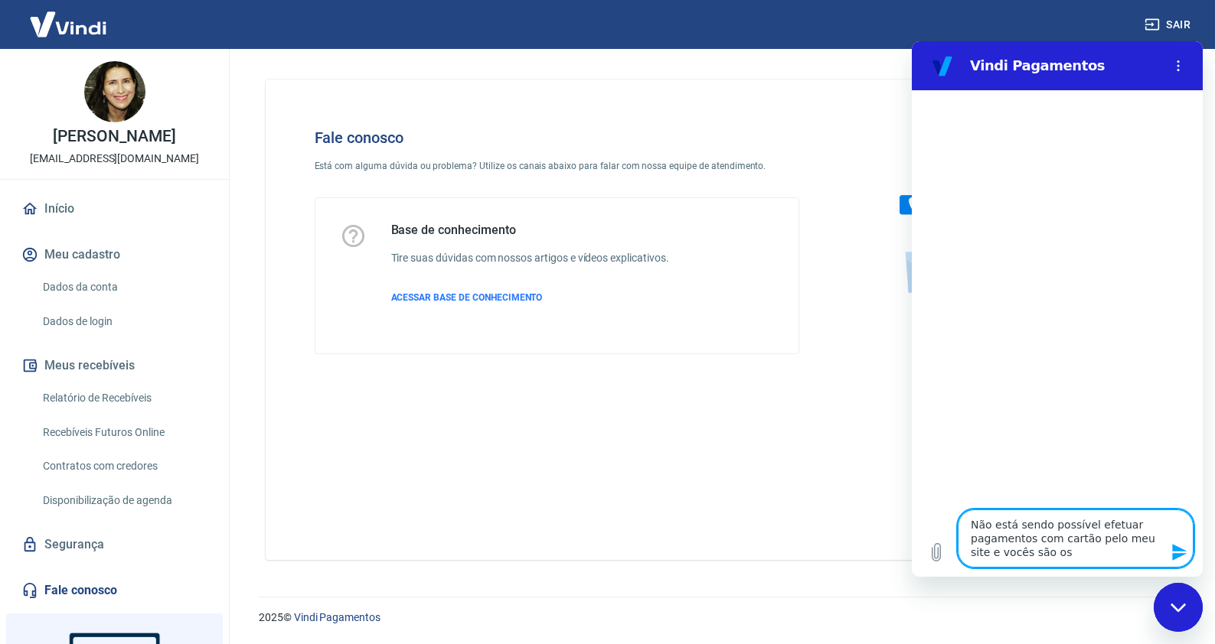
click at [980, 556] on textarea "Não está sendo possível efetuar pagamentos com cartão pelo meu site e vocês são…" at bounding box center [1076, 539] width 236 height 58
type textarea "Não está sendo possível efetuar pagamentos com cartão pelo meu site e a"
type textarea "x"
type textarea "Não está sendo possível efetuar pagamentos com cartão pelo meu site e a"
type textarea "x"
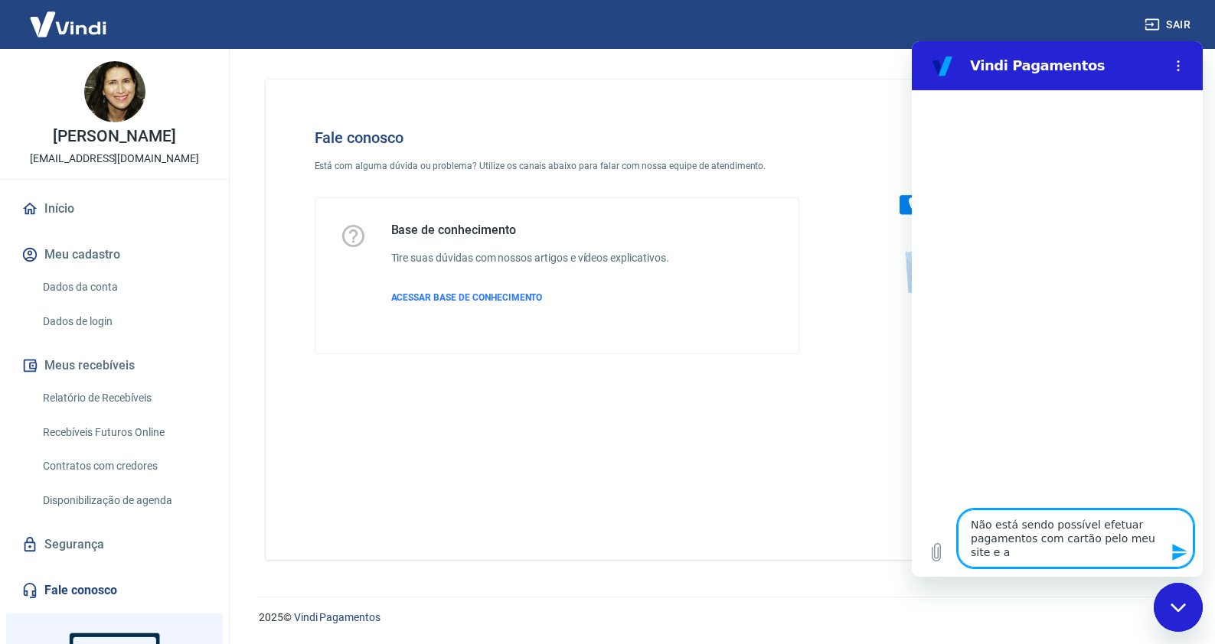
type textarea "Não está sendo possível efetuar pagamentos com cartão pelo meu site e a V"
type textarea "x"
type textarea "Não está sendo possível efetuar pagamentos com cartão pelo meu site e a Vi"
type textarea "x"
type textarea "Não está sendo possível efetuar pagamentos com cartão pelo meu site e a Vin"
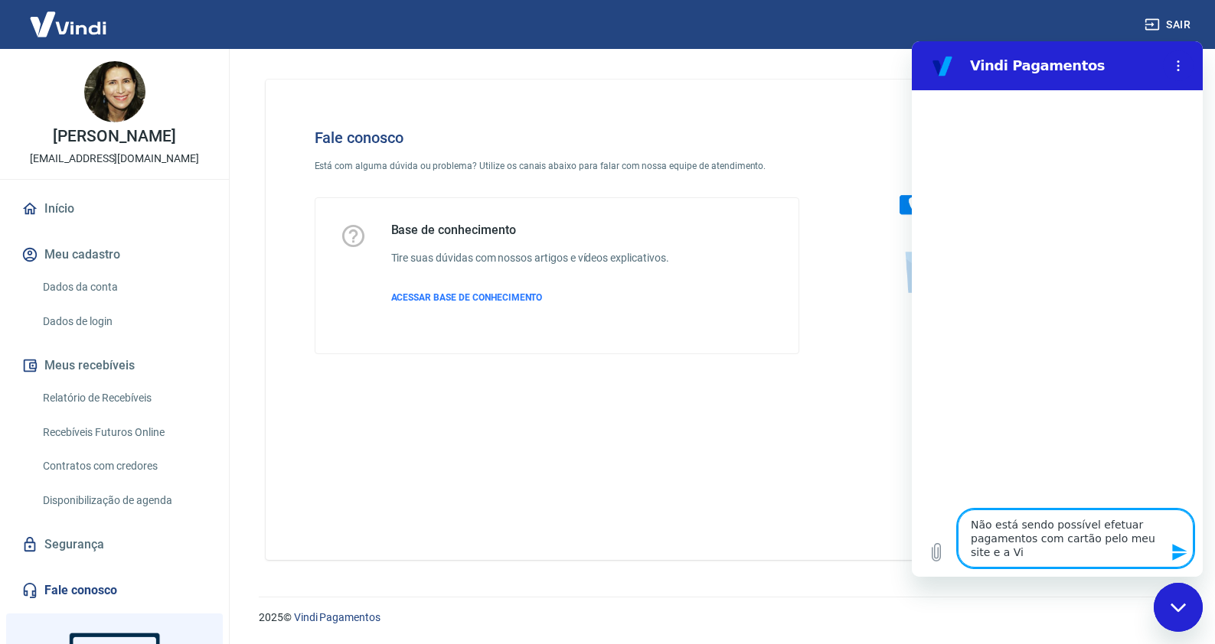
type textarea "x"
type textarea "Não está sendo possível efetuar pagamentos com cartão pelo meu site e a Vindf"
type textarea "x"
type textarea "Não está sendo possível efetuar pagamentos com cartão pelo meu site e a Vindfi"
type textarea "x"
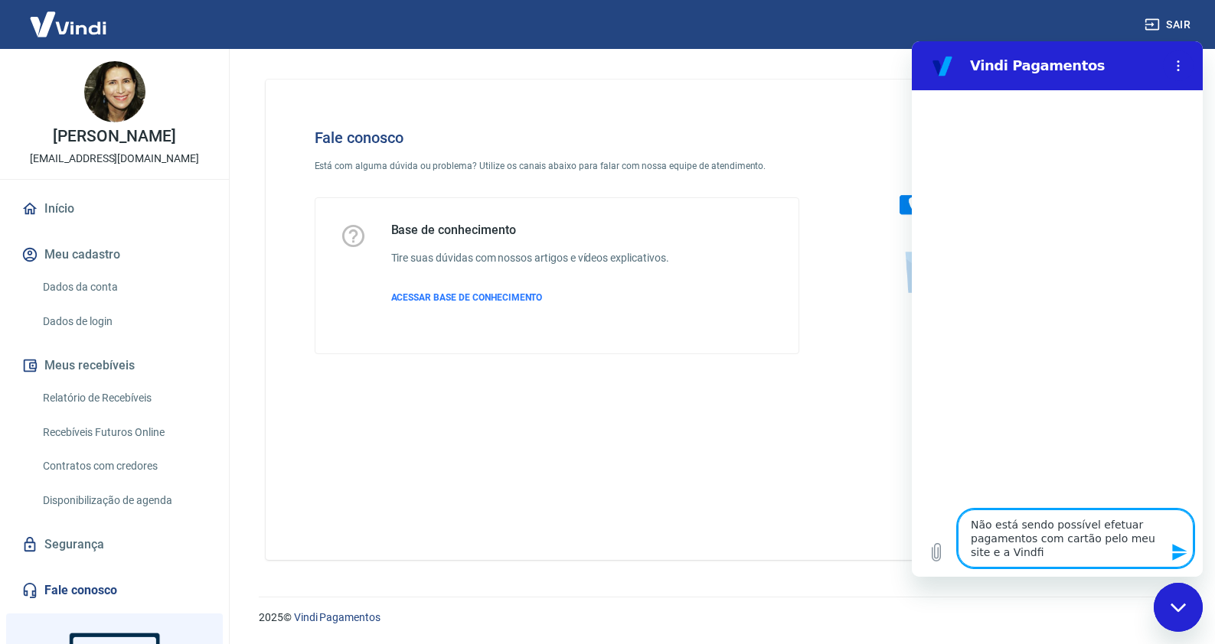
type textarea "Não está sendo possível efetuar pagamentos com cartão pelo meu site e a Vindfi"
type textarea "x"
type textarea "Não está sendo possível efetuar pagamentos com cartão pelo meu site e a Vindfi"
type textarea "x"
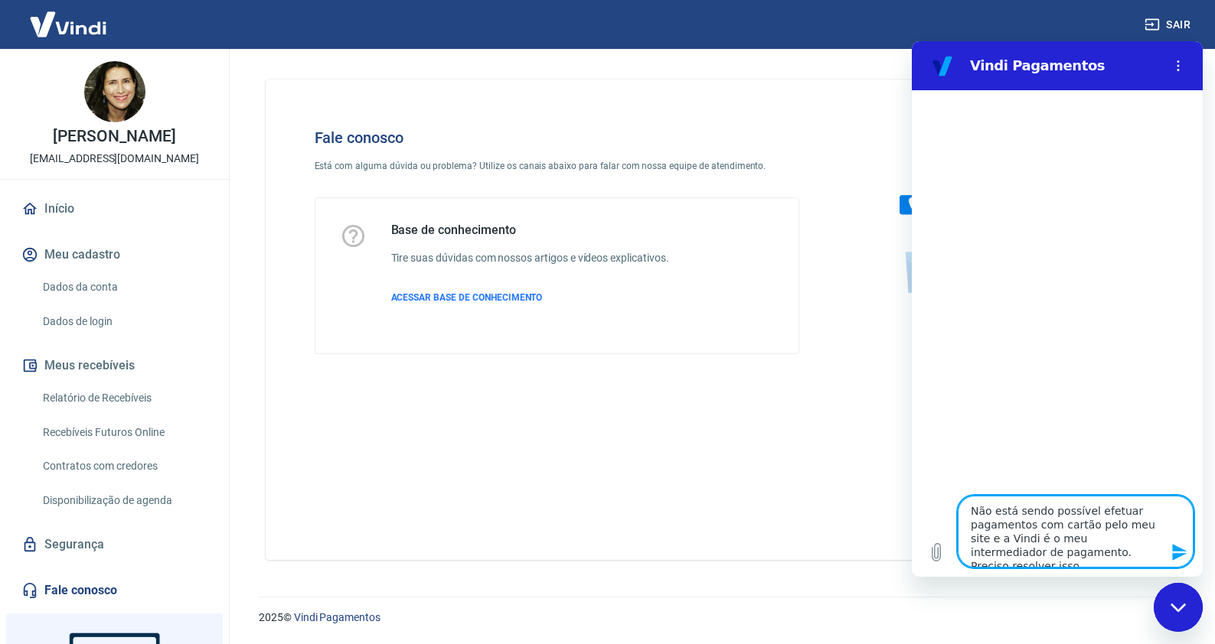
click at [1170, 599] on div "Fechar janela de mensagens" at bounding box center [1178, 608] width 46 height 46
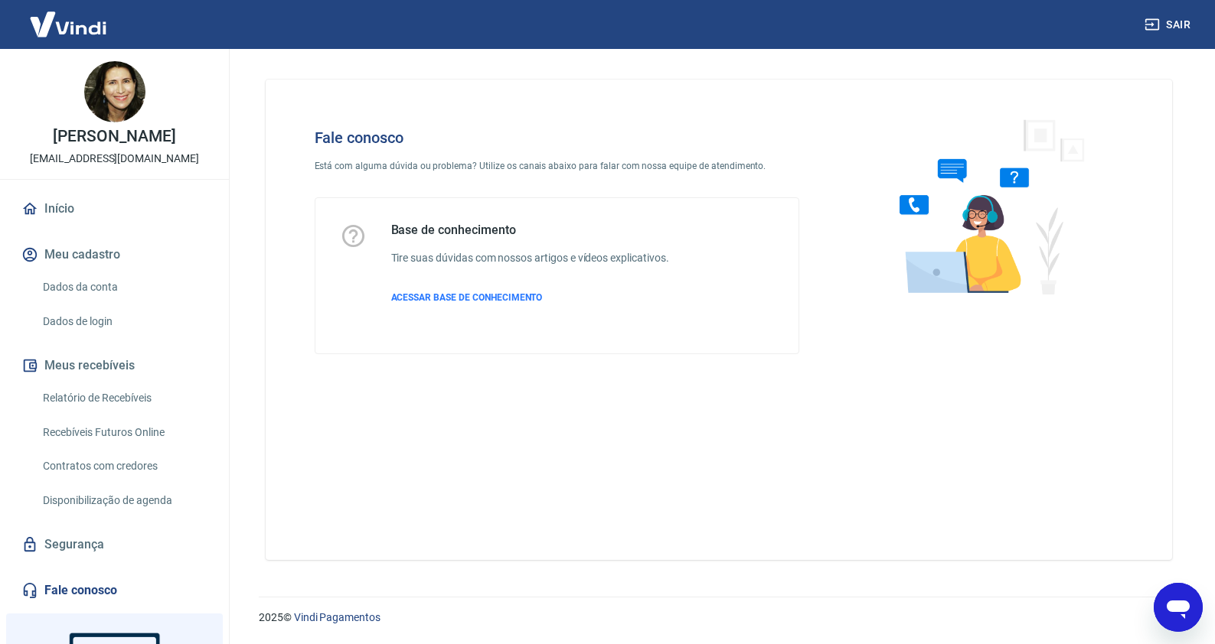
click at [1170, 599] on icon "Abrir janela de mensagens" at bounding box center [1178, 608] width 28 height 28
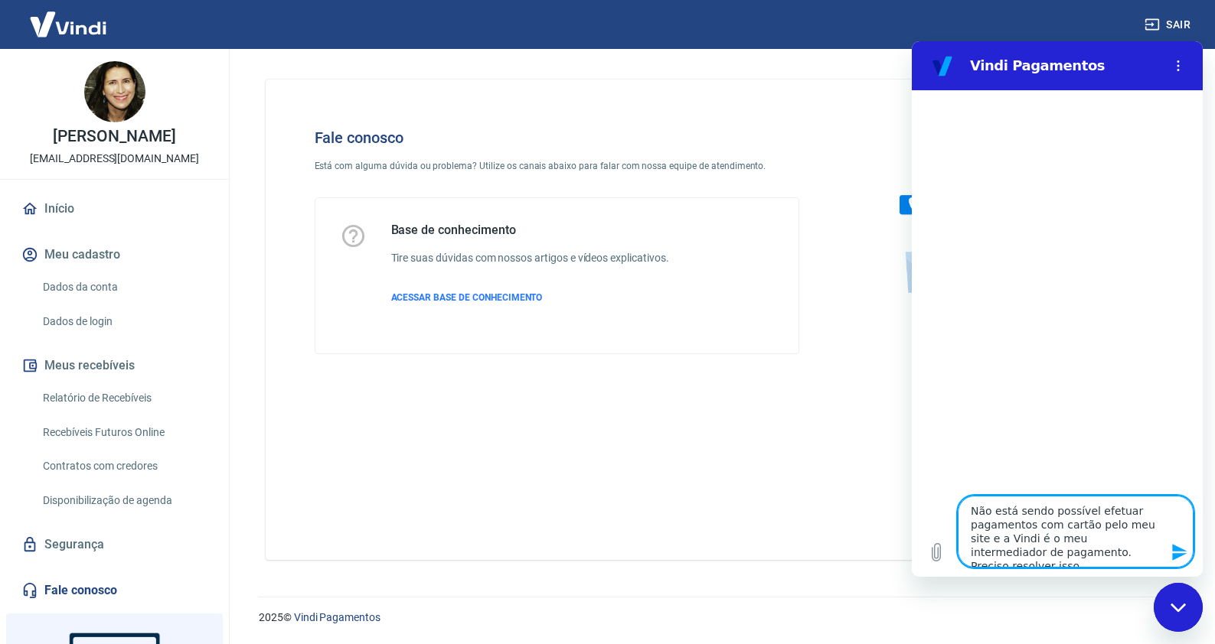
click at [1176, 552] on icon "Enviar mensagem" at bounding box center [1179, 552] width 18 height 18
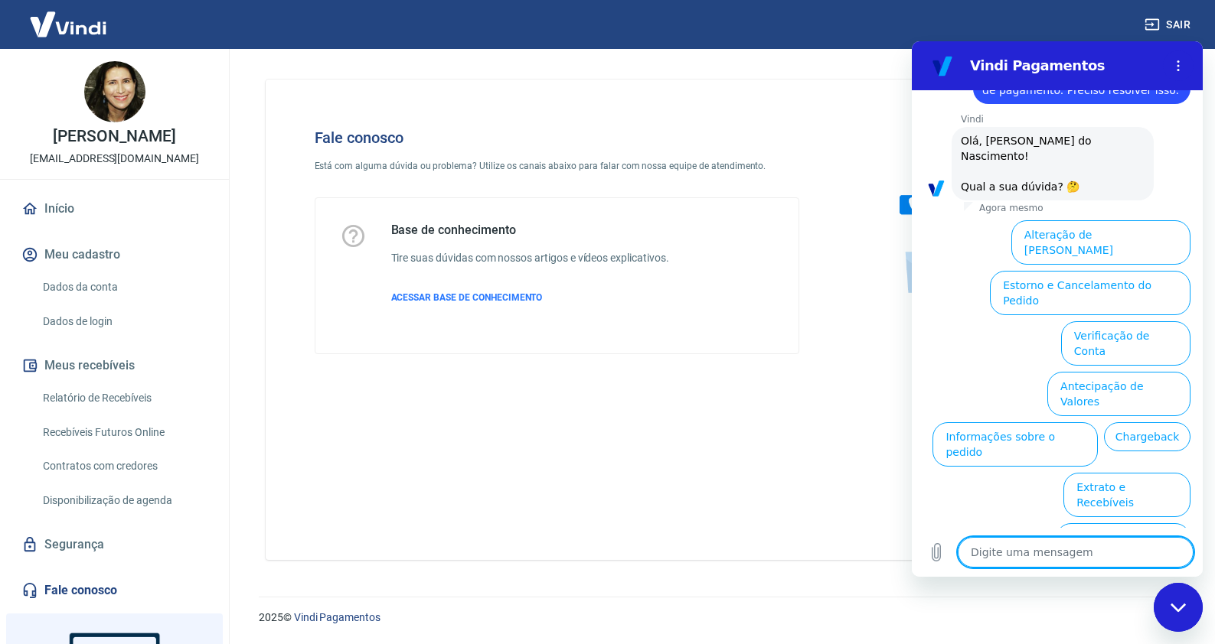
scroll to position [97, 0]
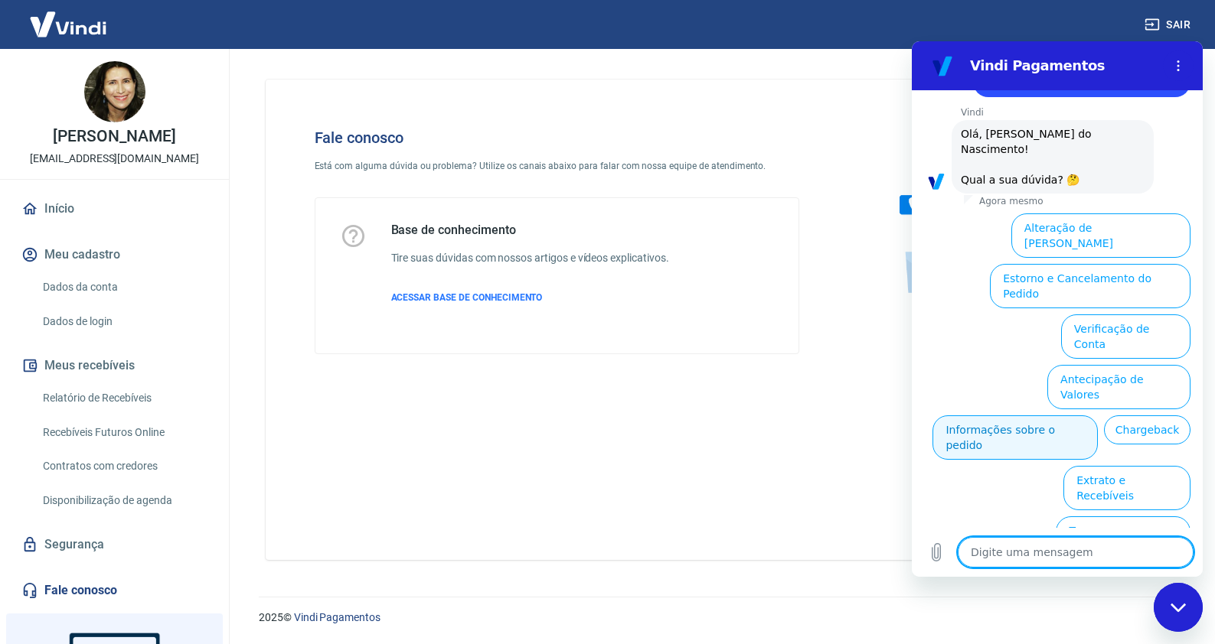
click at [1071, 416] on button "Informações sobre o pedido" at bounding box center [1014, 438] width 165 height 44
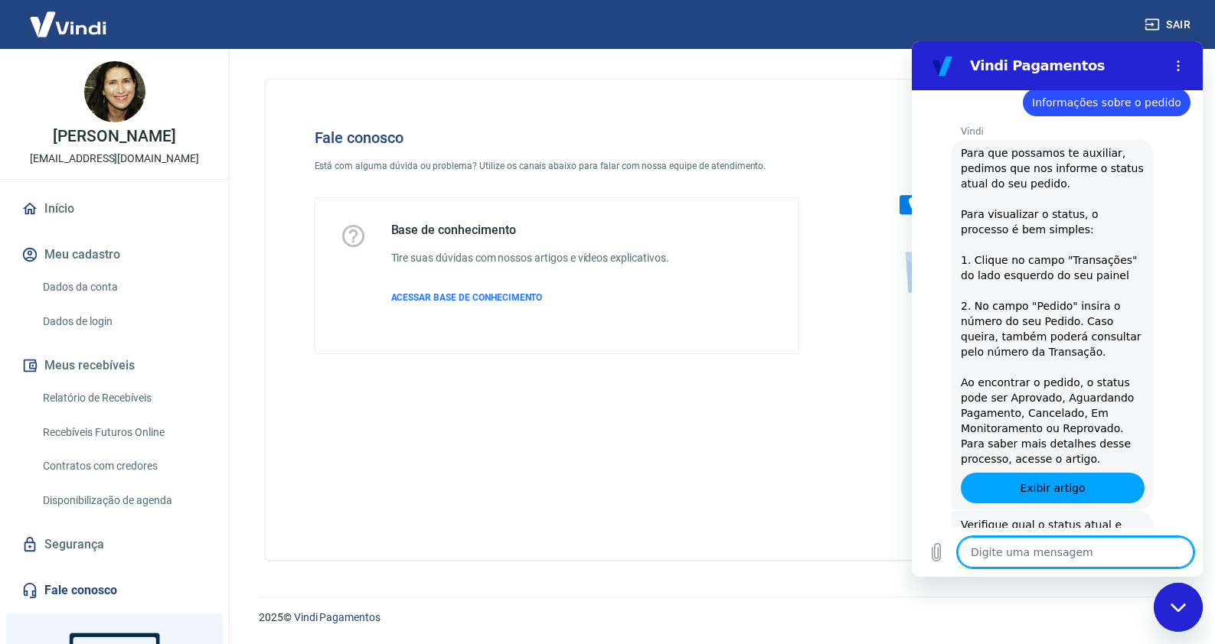
scroll to position [361, 0]
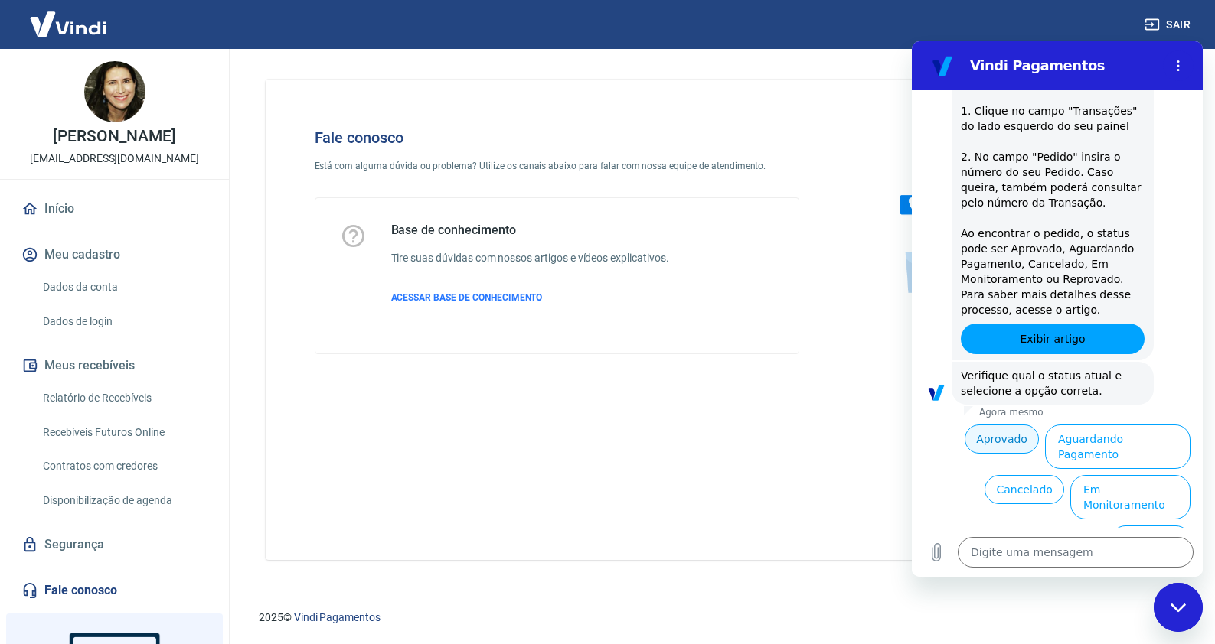
click at [991, 442] on button "Aprovado" at bounding box center [1001, 439] width 74 height 29
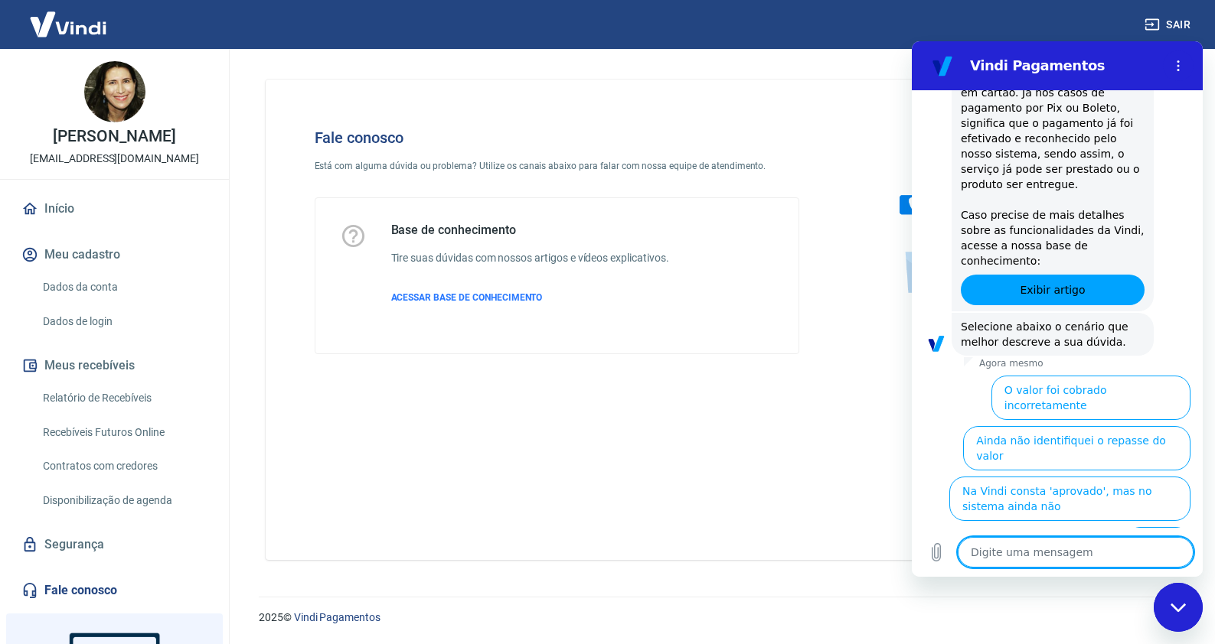
scroll to position [855, 0]
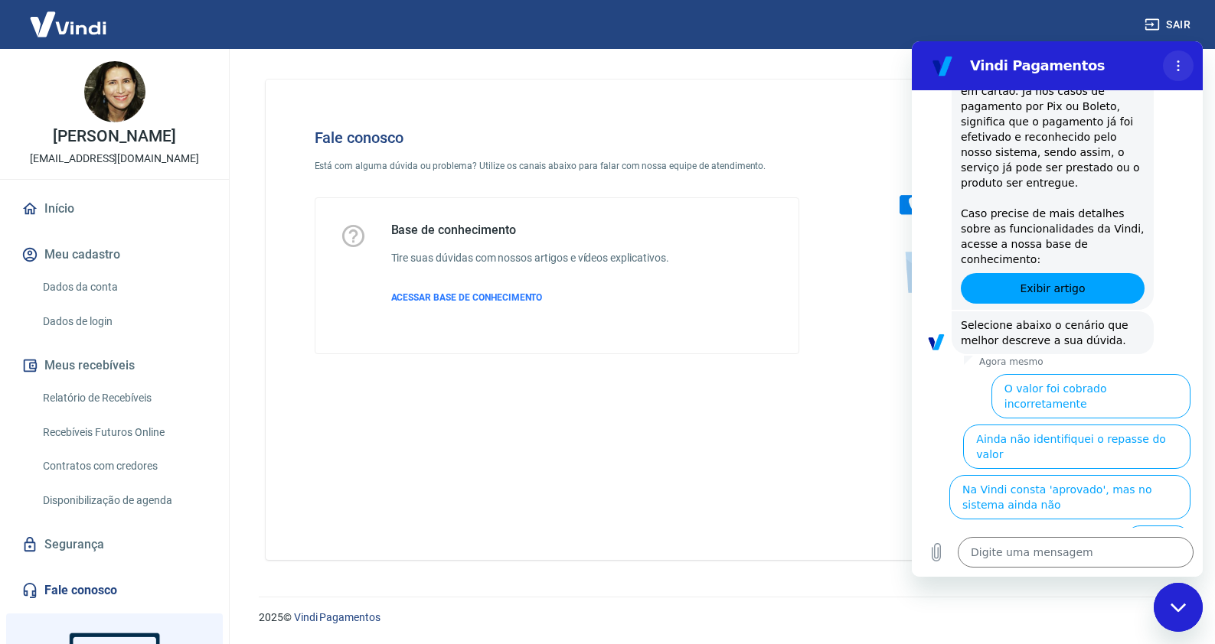
click at [1174, 72] on button "Menu de opções" at bounding box center [1178, 66] width 31 height 31
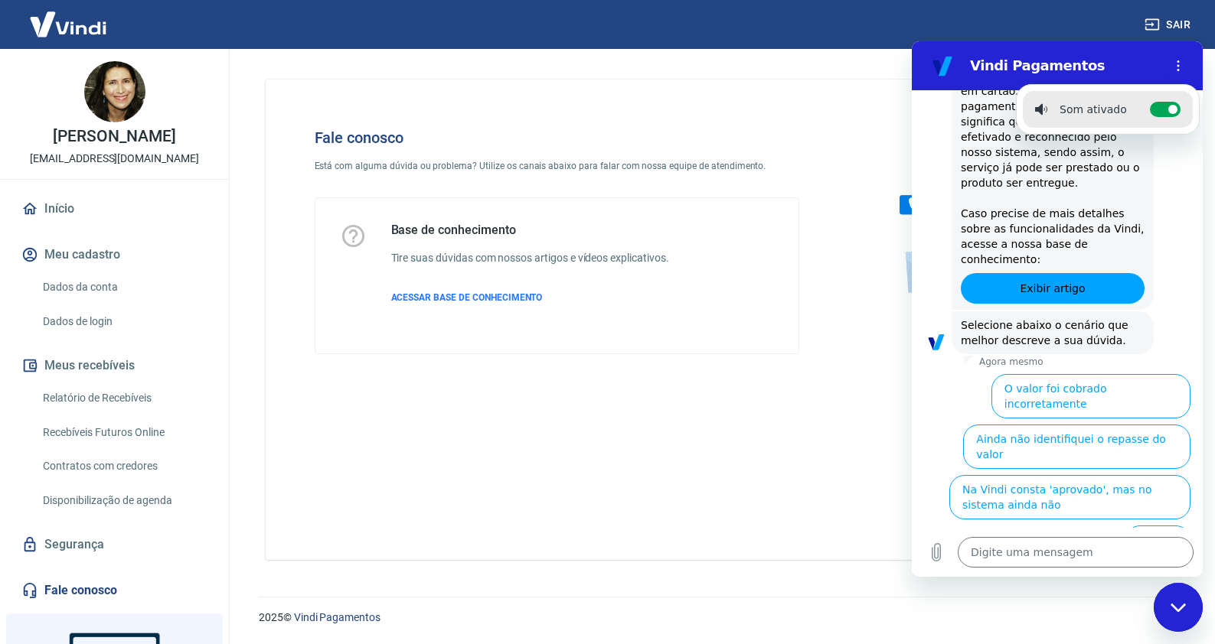
click at [1185, 24] on button "Sair" at bounding box center [1168, 25] width 55 height 28
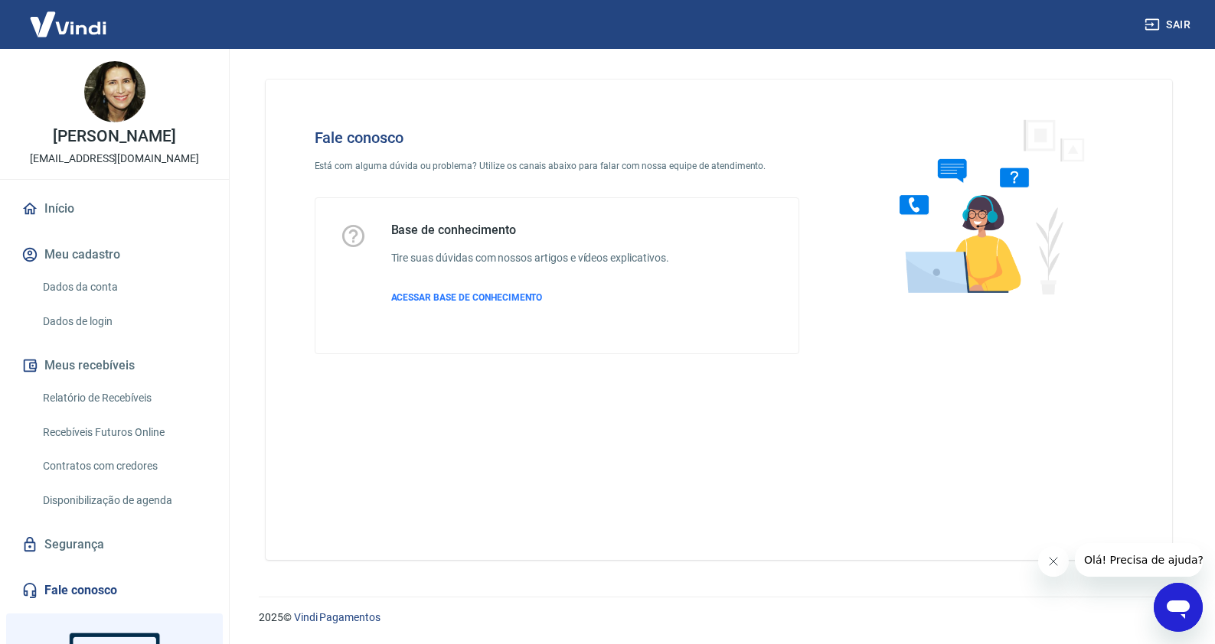
click at [462, 312] on div "Base de conhecimento Tire suas dúvidas com nossos artigos e vídeos explicativos…" at bounding box center [530, 276] width 278 height 106
click at [446, 229] on h5 "Base de conhecimento" at bounding box center [530, 230] width 278 height 15
click at [1147, 558] on span "Olá! Precisa de ajuda?" at bounding box center [1143, 560] width 119 height 12
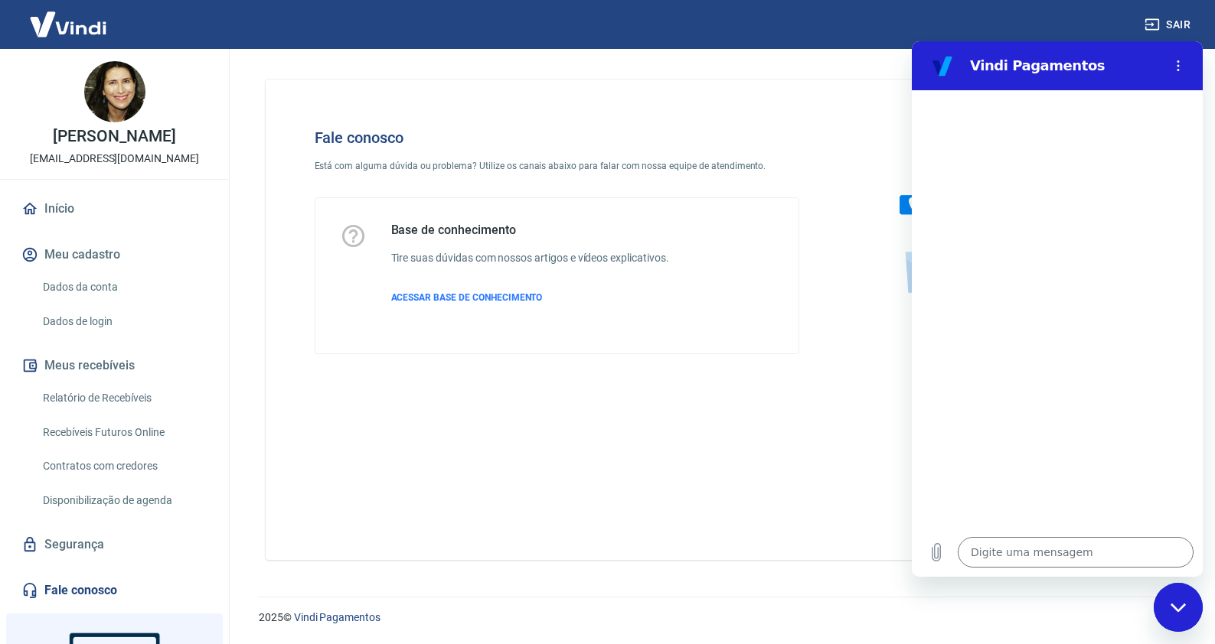
type textarea "x"
